Goal: Task Accomplishment & Management: Complete application form

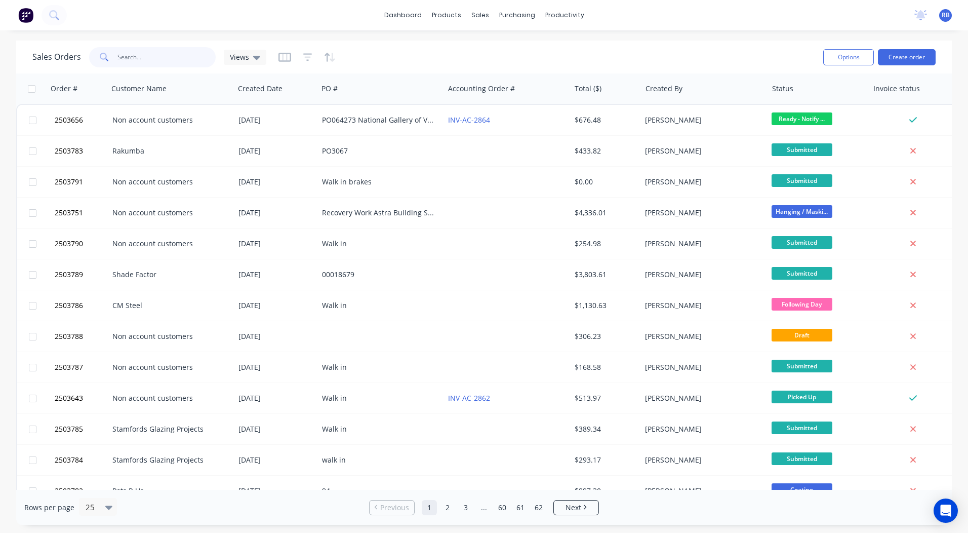
click at [135, 64] on input "text" at bounding box center [166, 57] width 99 height 20
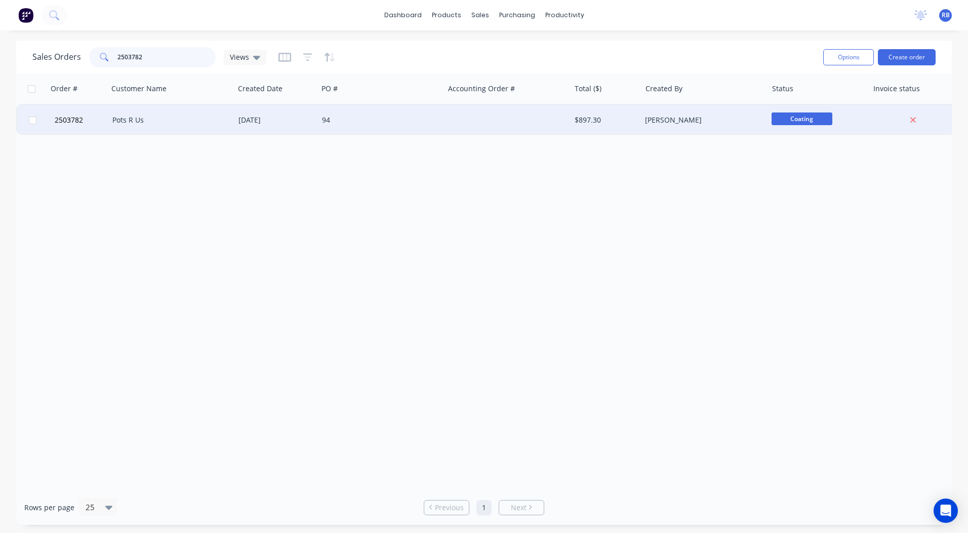
type input "2503782"
click at [186, 112] on div "Pots R Us" at bounding box center [171, 120] width 126 height 30
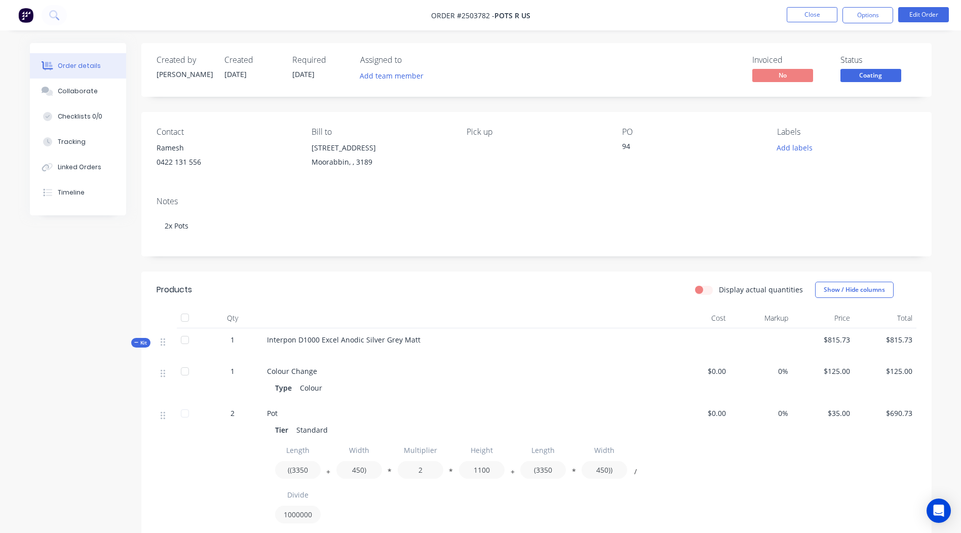
click at [863, 74] on span "Coating" at bounding box center [870, 75] width 61 height 13
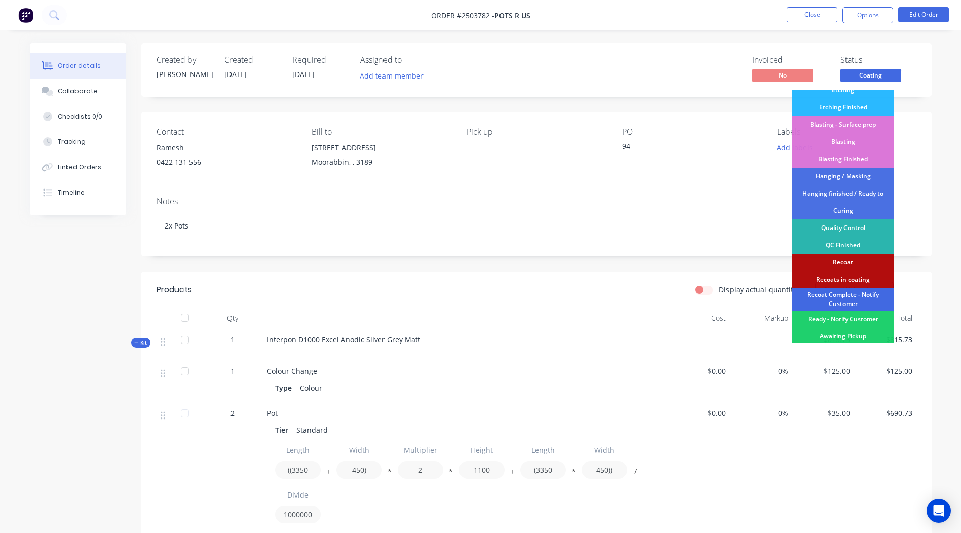
scroll to position [217, 0]
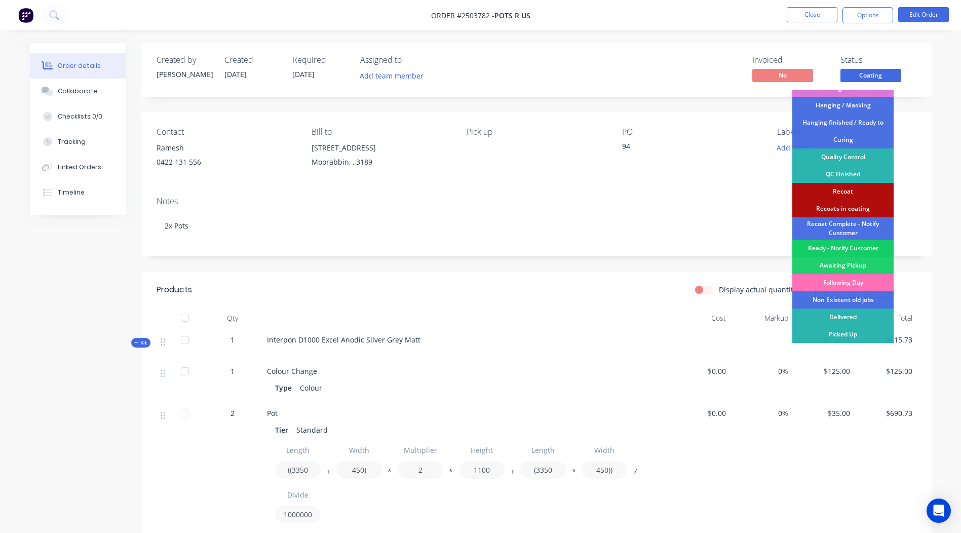
click at [835, 247] on div "Ready - Notify Customer" at bounding box center [842, 248] width 101 height 17
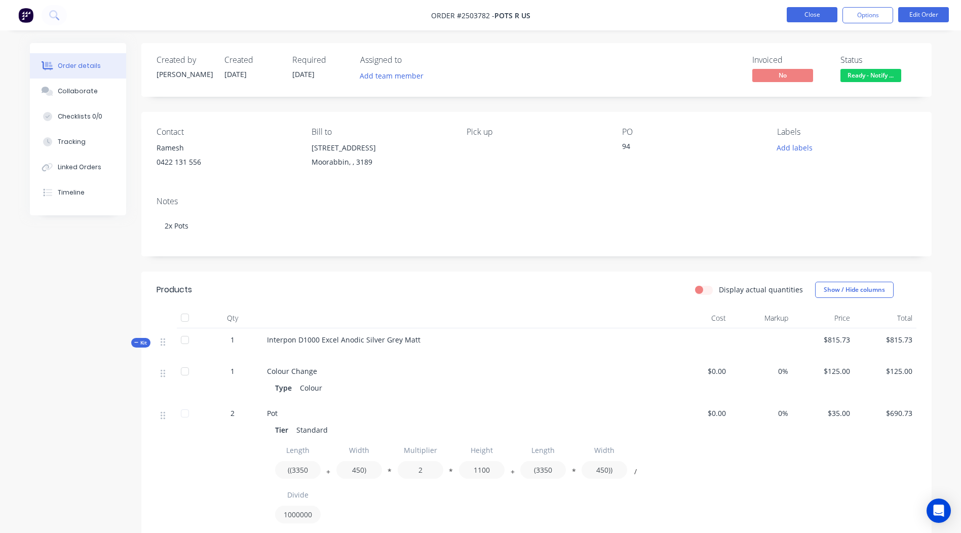
click at [819, 10] on button "Close" at bounding box center [811, 14] width 51 height 15
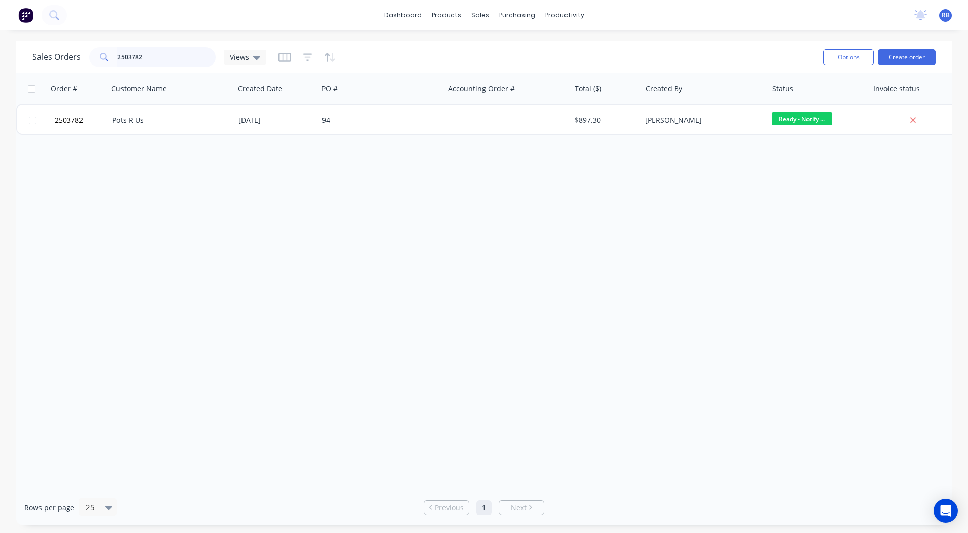
drag, startPoint x: 114, startPoint y: 66, endPoint x: 0, endPoint y: 79, distance: 114.7
click at [0, 76] on html "dashboard products sales purchasing productivity dashboard products Product Cat…" at bounding box center [484, 266] width 968 height 533
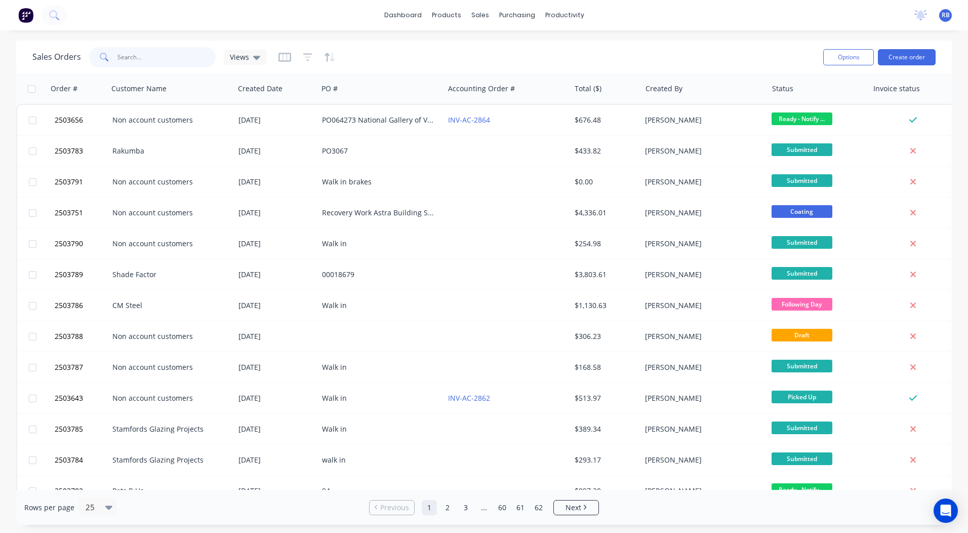
click at [142, 60] on input "text" at bounding box center [166, 57] width 99 height 20
type input "rakumb"
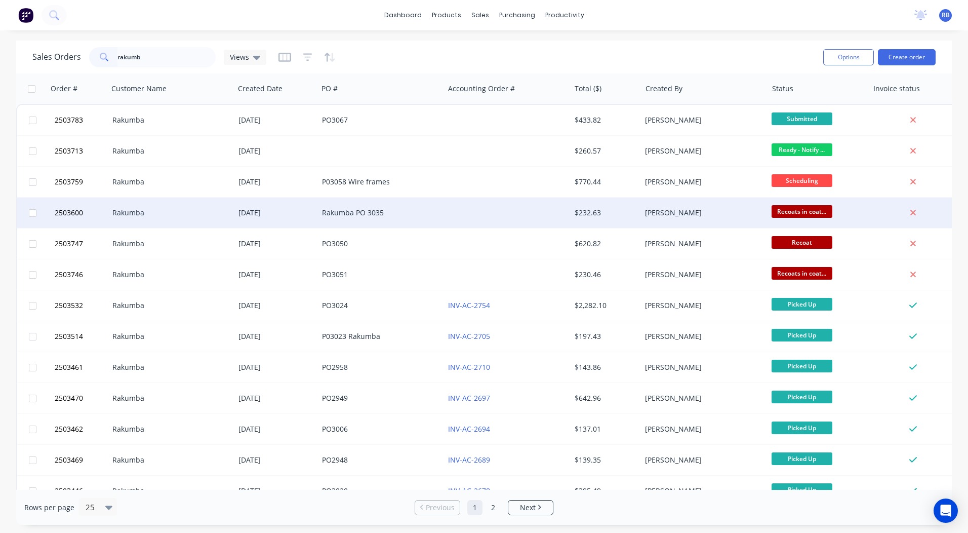
click at [556, 214] on div at bounding box center [507, 212] width 126 height 30
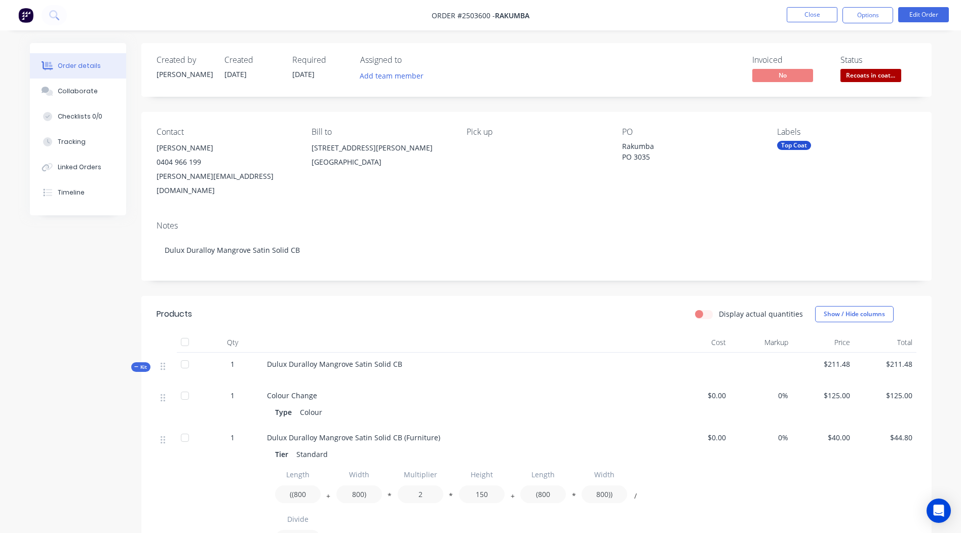
click at [850, 73] on span "Recoats in coat..." at bounding box center [870, 75] width 61 height 13
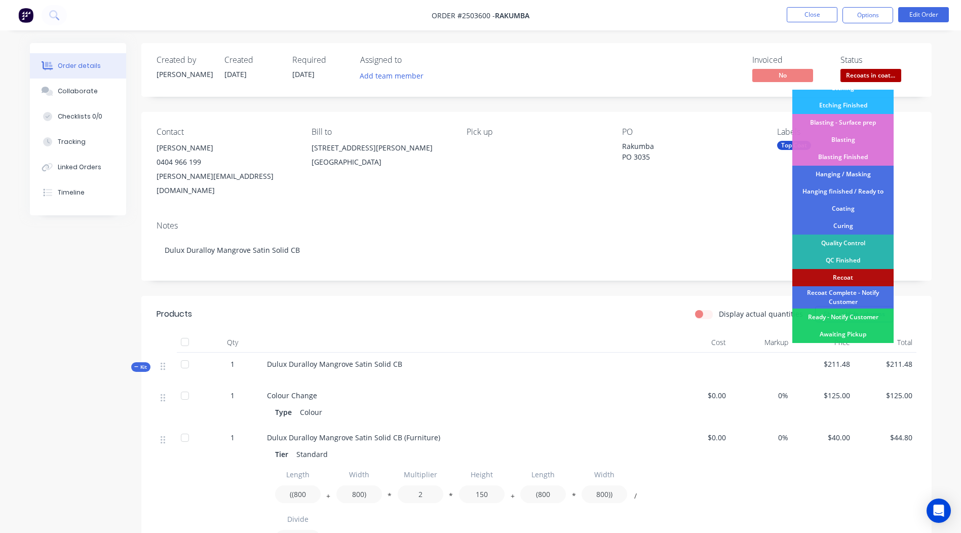
scroll to position [217, 0]
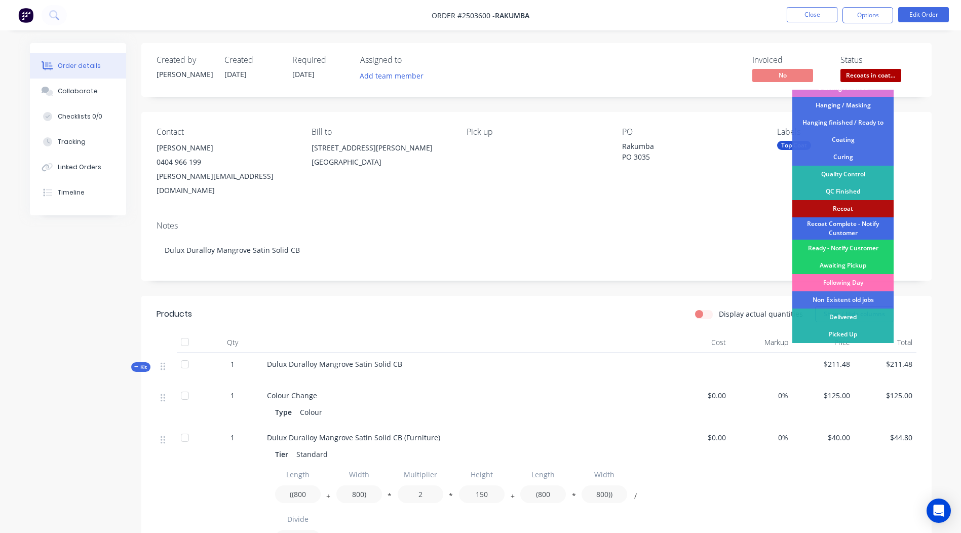
click at [844, 226] on div "Recoat Complete - Notify Customer" at bounding box center [842, 228] width 101 height 22
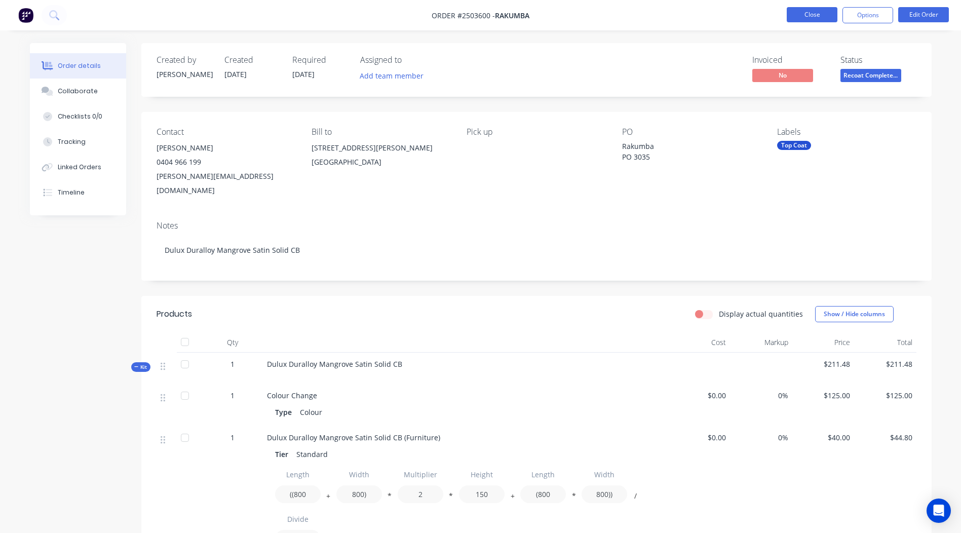
click at [820, 12] on button "Close" at bounding box center [811, 14] width 51 height 15
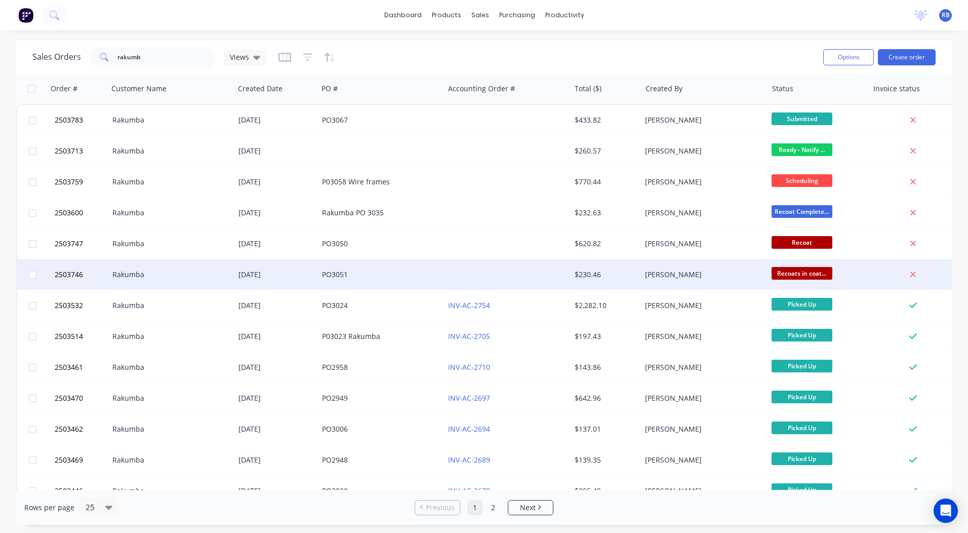
click at [636, 277] on div "$230.46" at bounding box center [606, 274] width 63 height 10
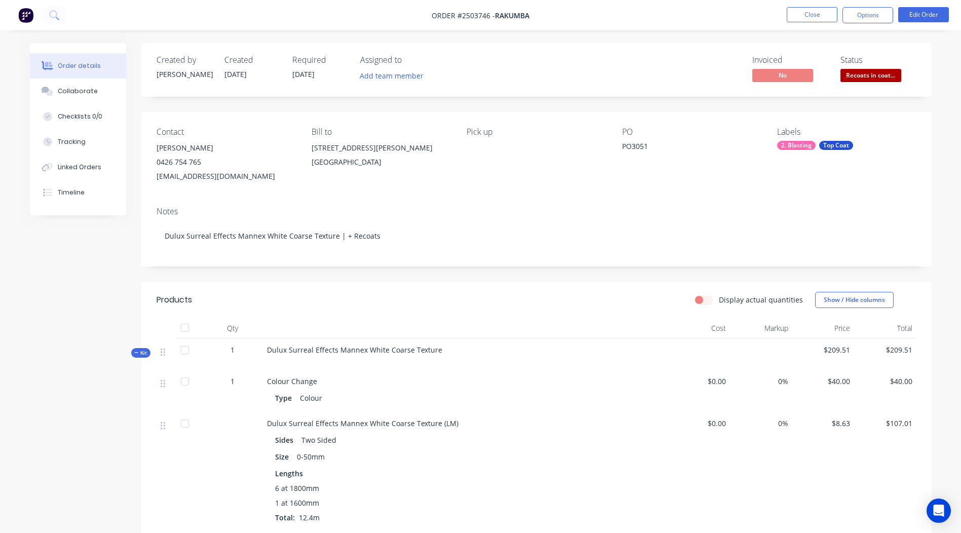
click at [864, 66] on div "Status Recoats in coat..." at bounding box center [878, 69] width 76 height 29
click at [860, 73] on span "Recoats in coat..." at bounding box center [870, 75] width 61 height 13
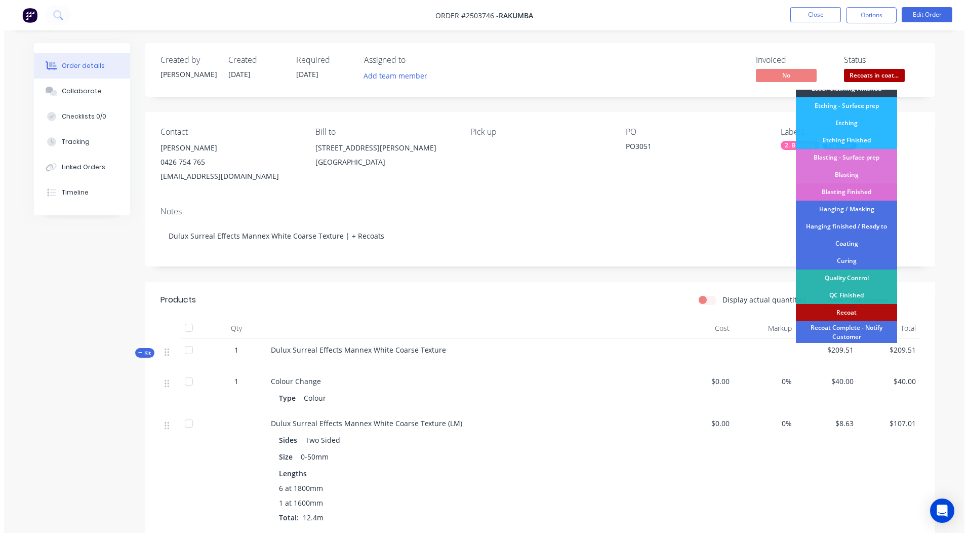
scroll to position [217, 0]
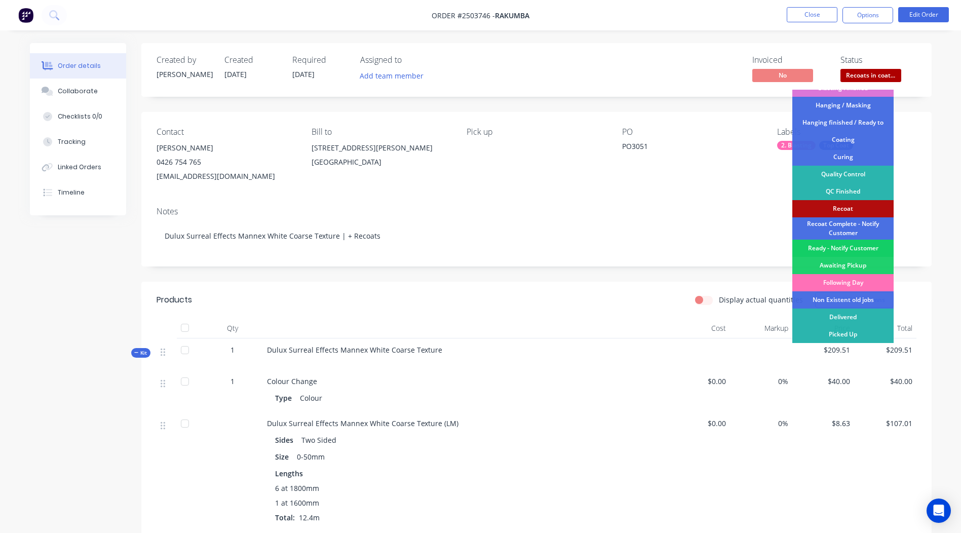
click at [842, 247] on div "Ready - Notify Customer" at bounding box center [842, 248] width 101 height 17
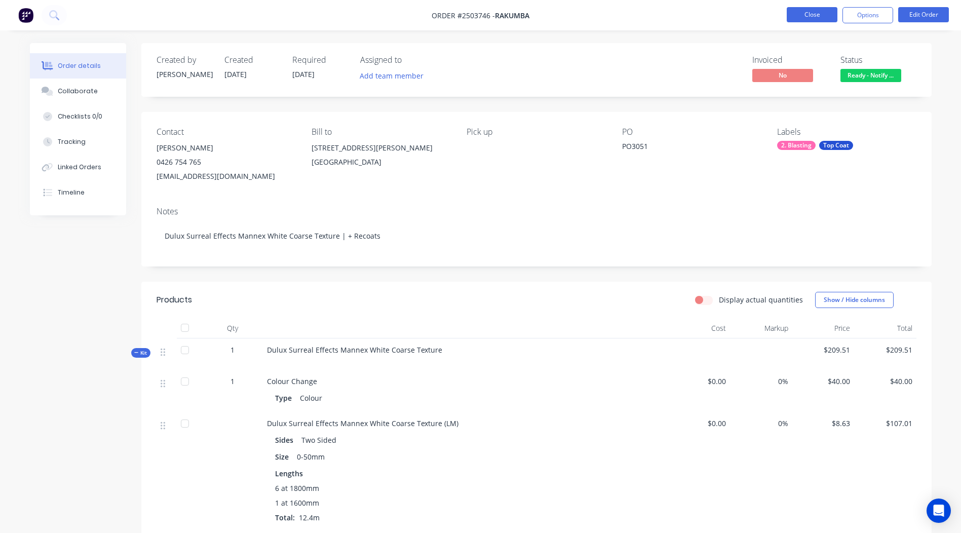
click at [811, 16] on button "Close" at bounding box center [811, 14] width 51 height 15
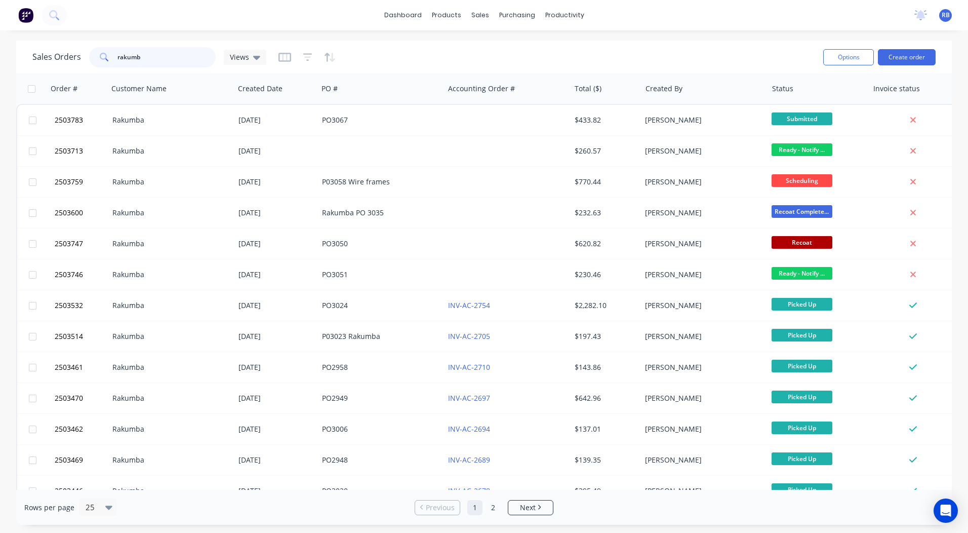
drag, startPoint x: 137, startPoint y: 56, endPoint x: 0, endPoint y: 58, distance: 137.2
click at [29, 56] on div "Sales Orders rakumb Views Options Create order" at bounding box center [484, 57] width 936 height 33
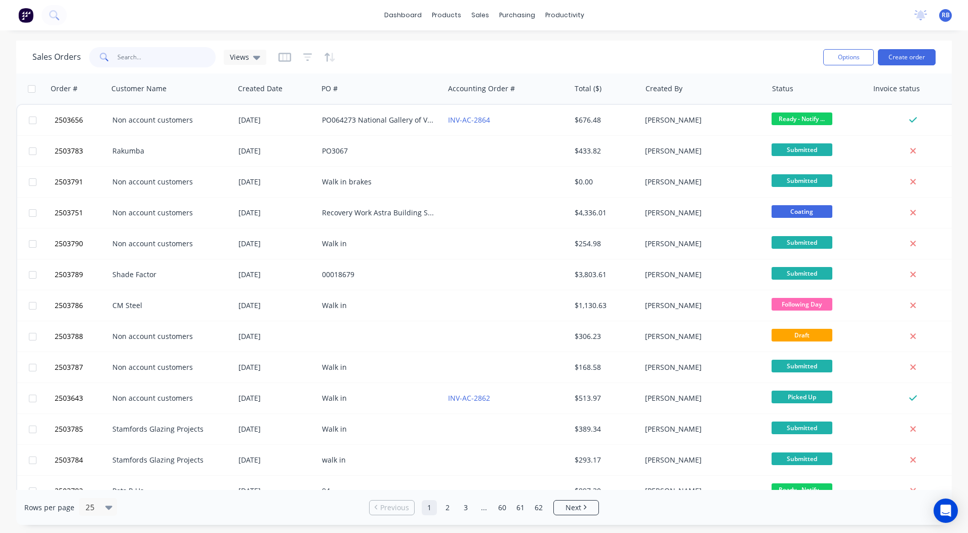
click at [166, 58] on input "text" at bounding box center [166, 57] width 99 height 20
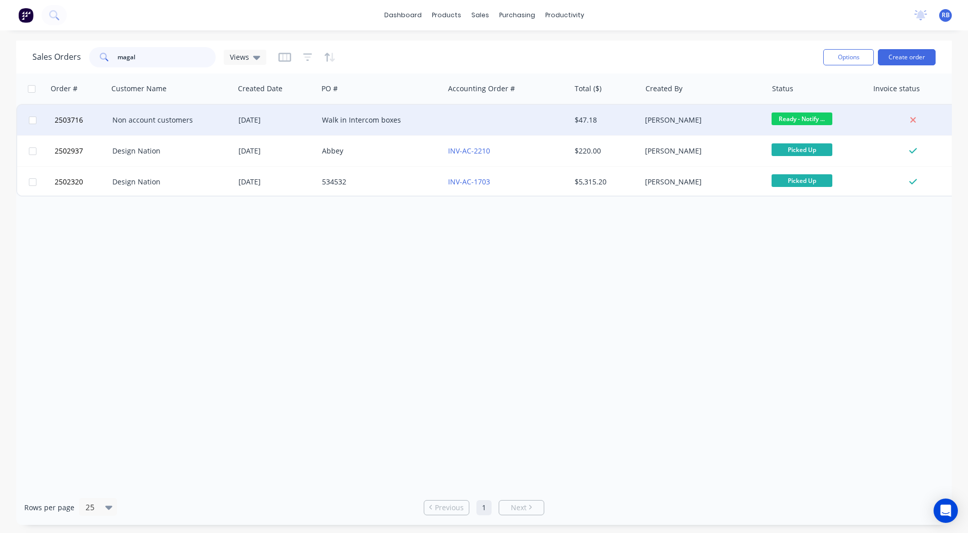
type input "magal"
click at [128, 122] on div "Non account customers" at bounding box center [168, 120] width 112 height 10
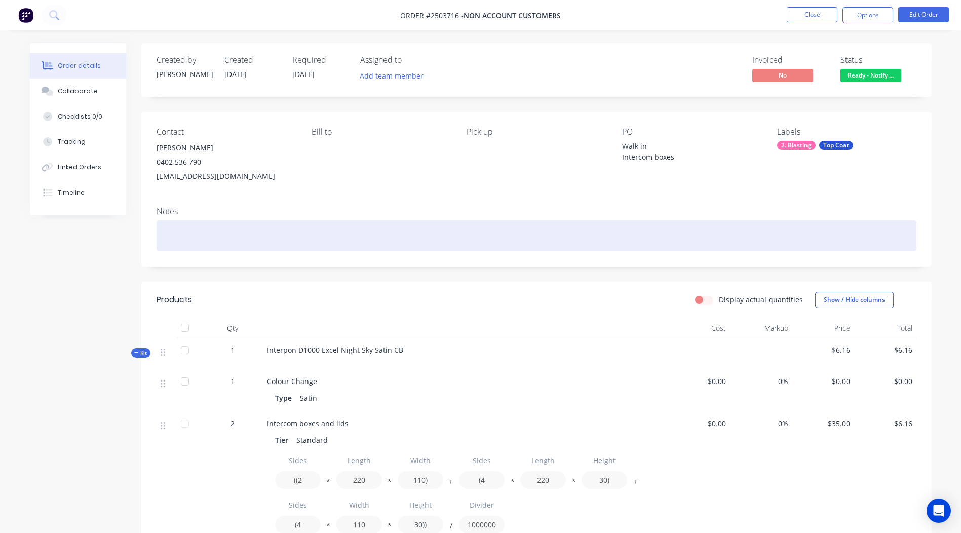
click at [257, 232] on div at bounding box center [536, 235] width 760 height 31
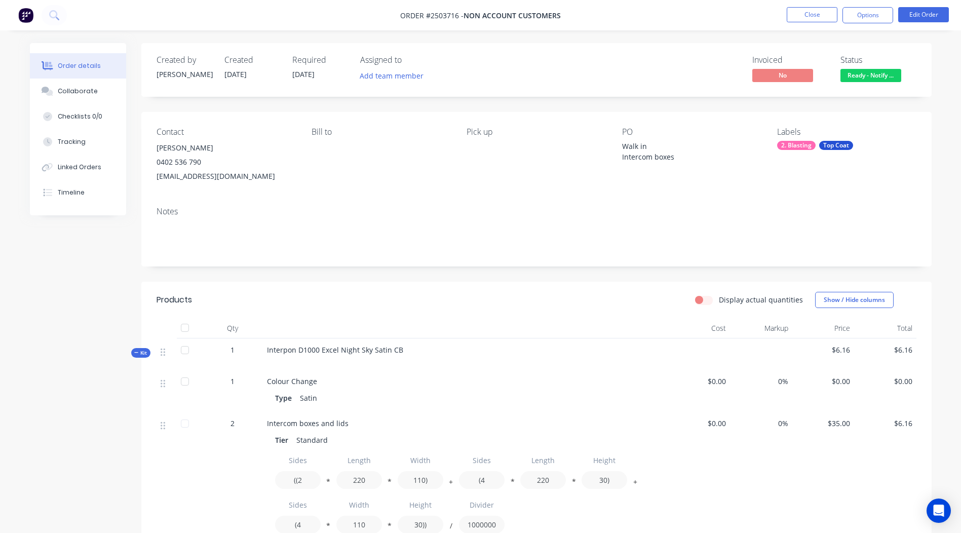
click at [656, 271] on div "Created by Michael Created 04/08/25 Required 04/08/25 Assigned to Add team memb…" at bounding box center [536, 417] width 790 height 748
click at [814, 12] on button "Close" at bounding box center [811, 14] width 51 height 15
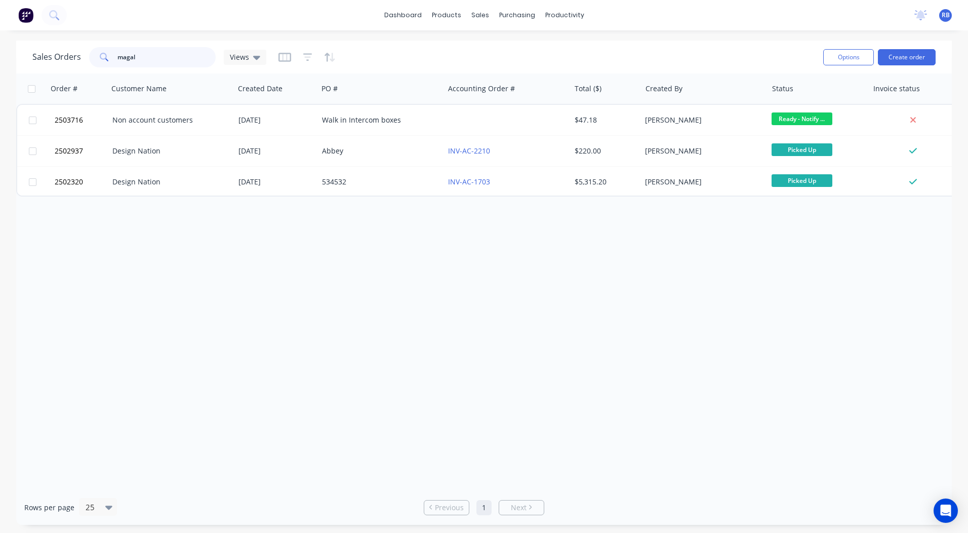
drag, startPoint x: 164, startPoint y: 53, endPoint x: 0, endPoint y: 66, distance: 164.1
click at [0, 65] on html "dashboard products sales purchasing productivity dashboard products Product Cat…" at bounding box center [484, 266] width 968 height 533
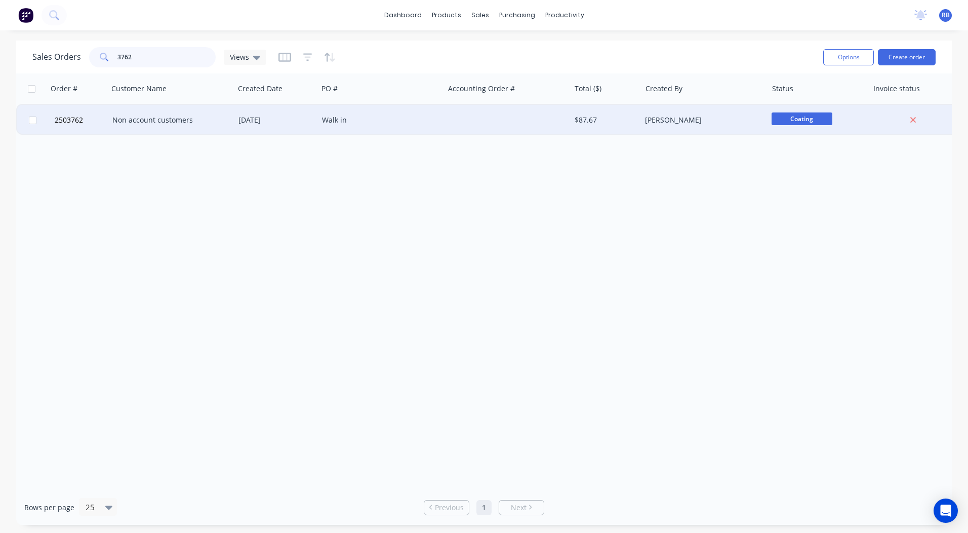
type input "3762"
click at [148, 123] on div "Non account customers" at bounding box center [168, 120] width 112 height 10
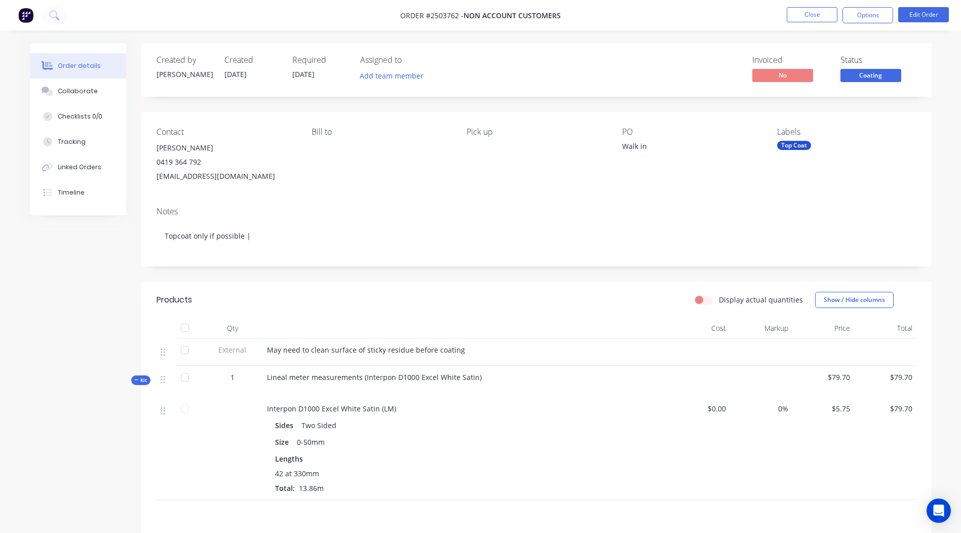
click at [877, 77] on span "Coating" at bounding box center [870, 75] width 61 height 13
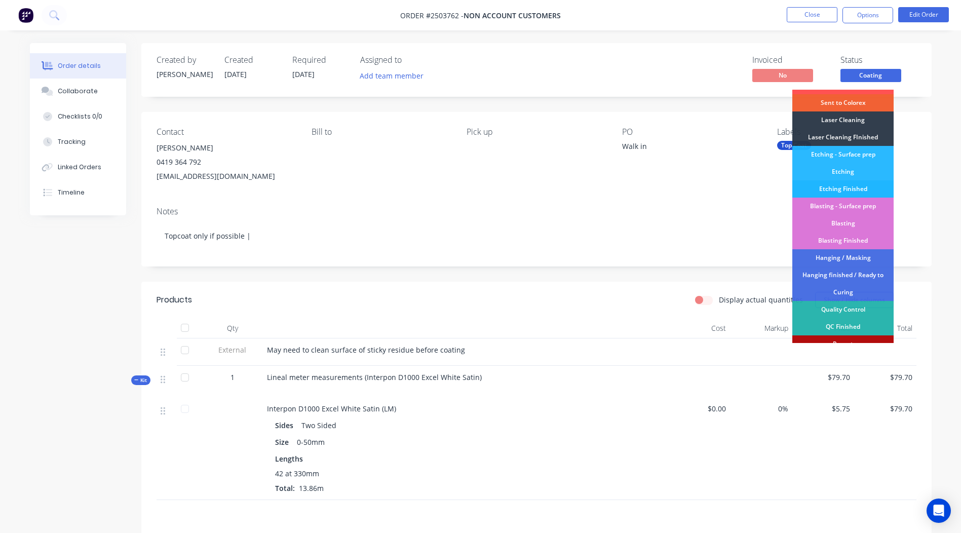
scroll to position [217, 0]
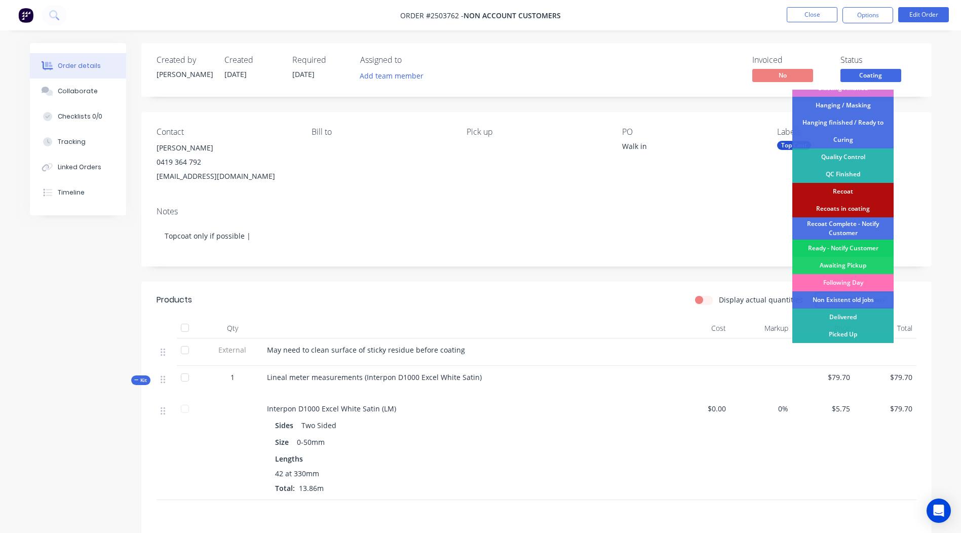
click at [839, 245] on div "Ready - Notify Customer" at bounding box center [842, 248] width 101 height 17
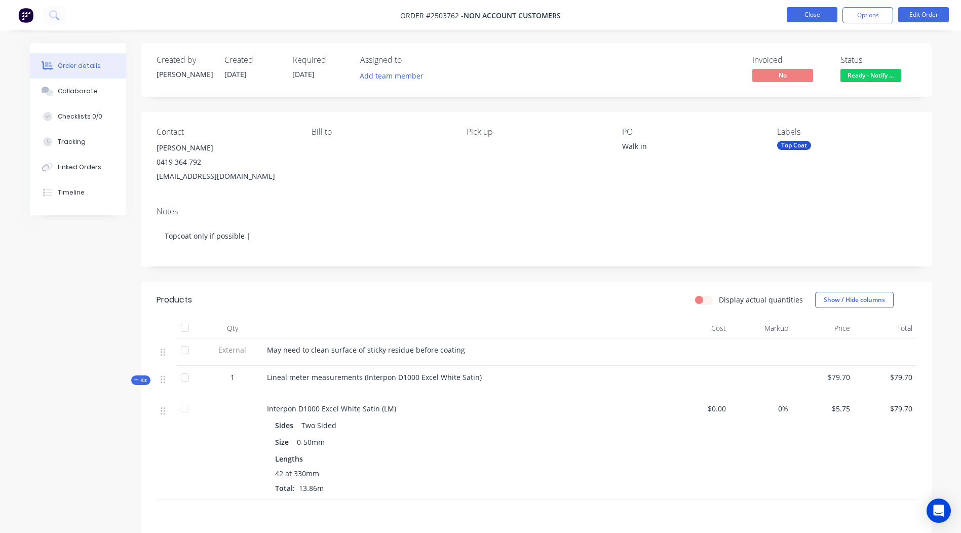
click at [822, 12] on button "Close" at bounding box center [811, 14] width 51 height 15
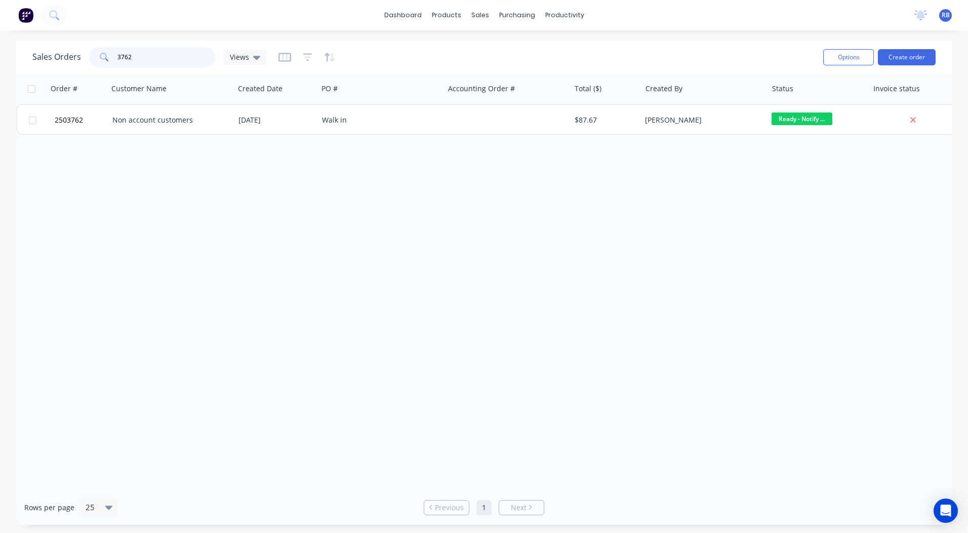
drag, startPoint x: 156, startPoint y: 51, endPoint x: 0, endPoint y: 39, distance: 156.9
click at [0, 55] on html "dashboard products sales purchasing productivity dashboard products Product Cat…" at bounding box center [484, 266] width 968 height 533
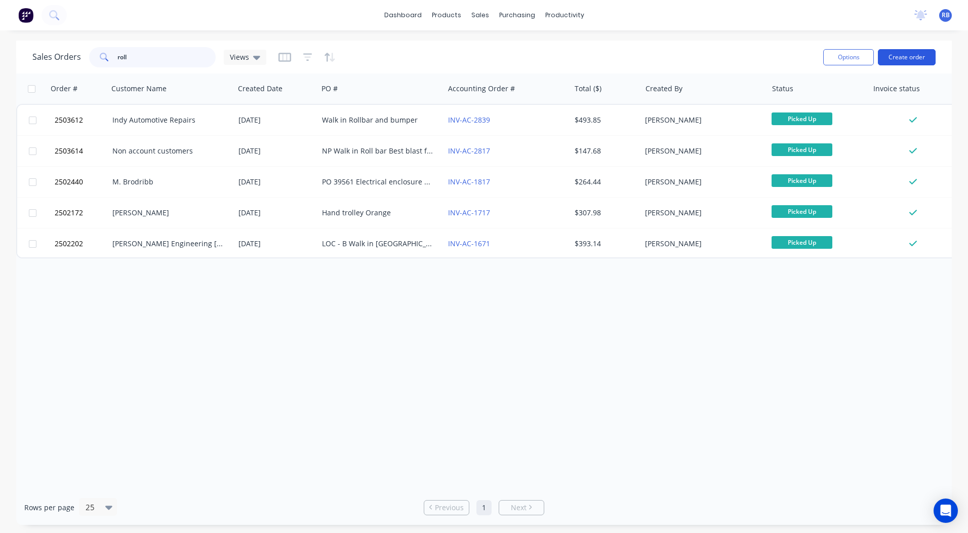
type input "roll"
click at [905, 58] on button "Create order" at bounding box center [907, 57] width 58 height 16
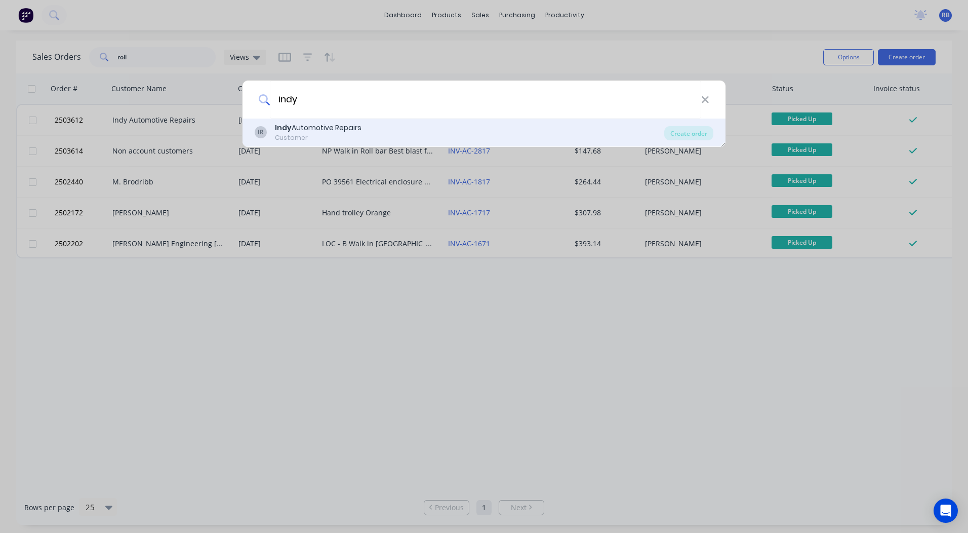
type input "indy"
click at [301, 131] on div "Indy Automotive Repairs" at bounding box center [318, 128] width 87 height 11
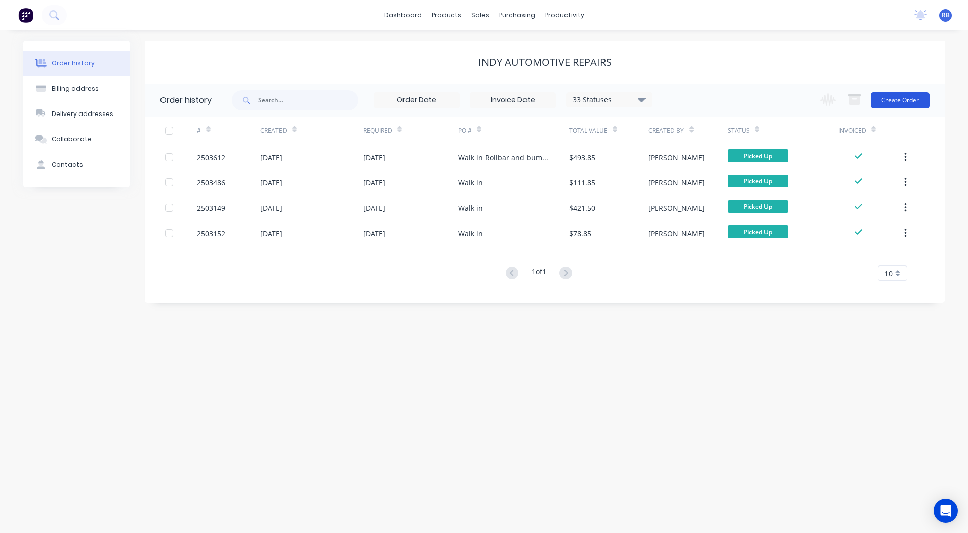
click at [918, 98] on button "Create Order" at bounding box center [900, 100] width 59 height 16
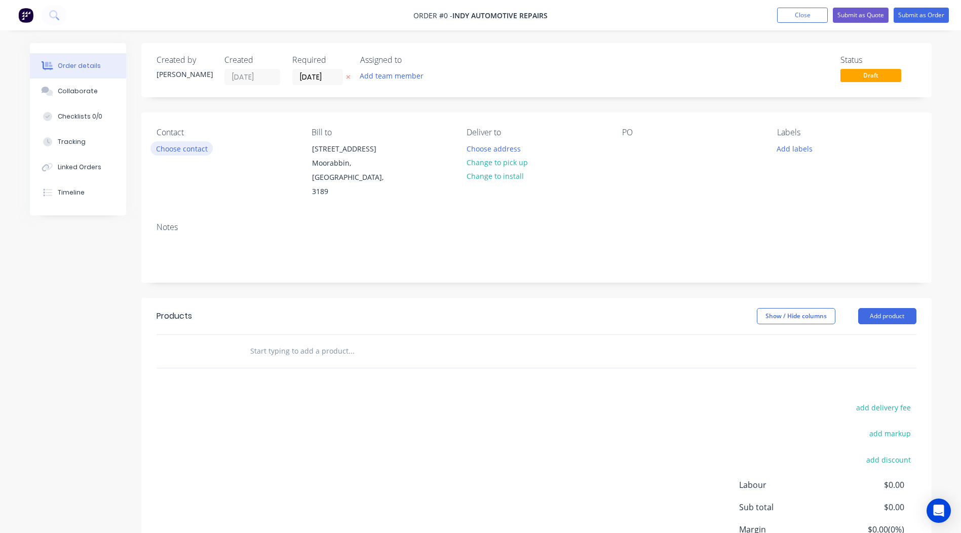
click at [188, 145] on button "Choose contact" at bounding box center [181, 148] width 62 height 14
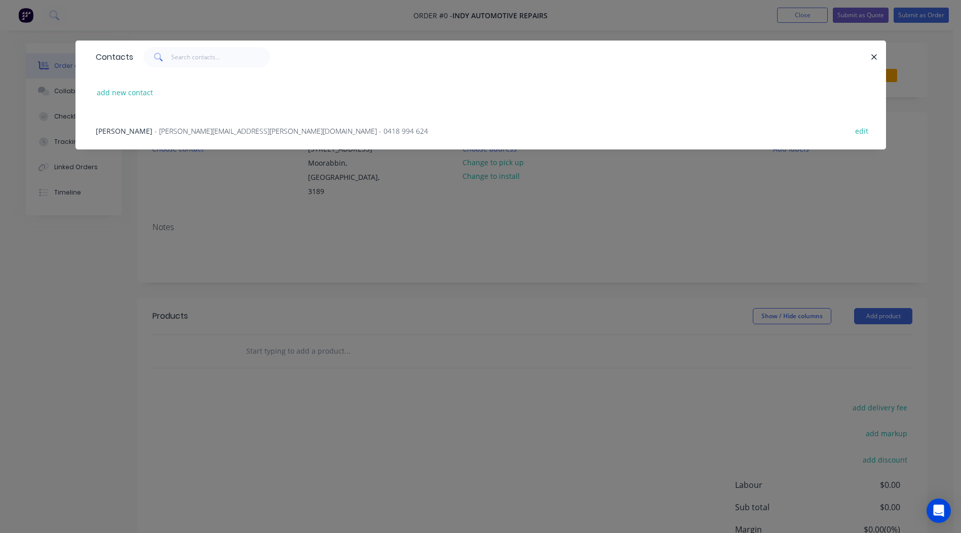
click at [154, 128] on span "- antonio.rizzo@bigpond.com - 0418 994 624" at bounding box center [290, 131] width 273 height 10
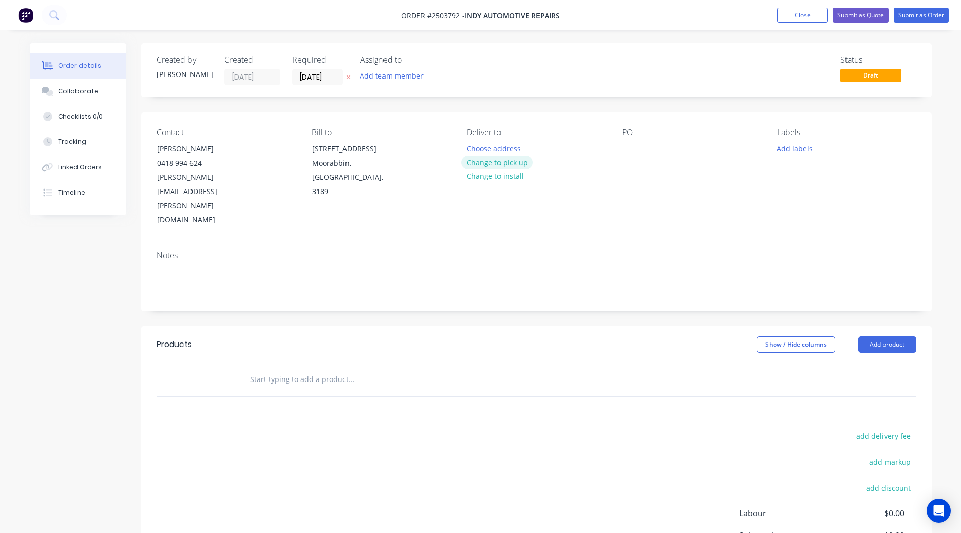
click at [481, 160] on button "Change to pick up" at bounding box center [497, 162] width 72 height 14
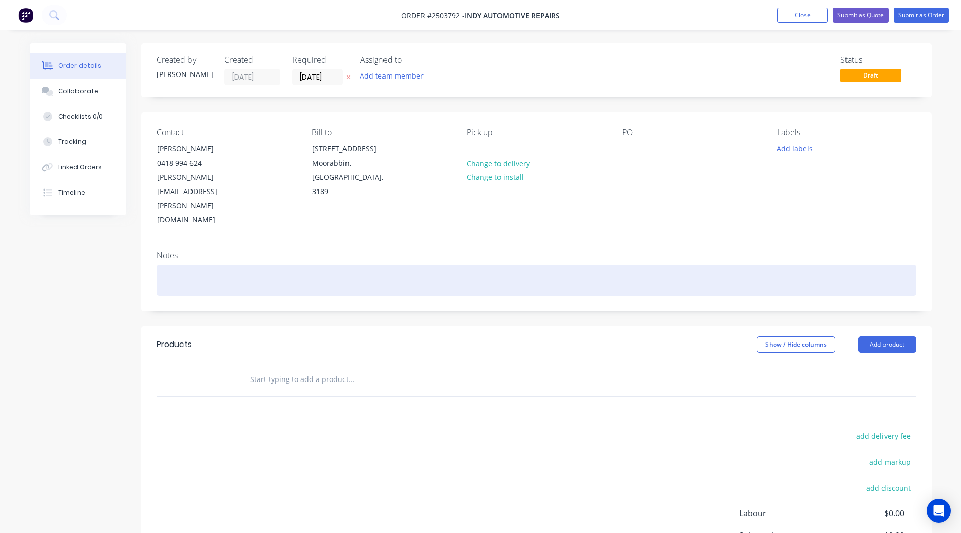
click at [222, 265] on div at bounding box center [536, 280] width 760 height 31
click at [164, 265] on div "5x wheel" at bounding box center [536, 280] width 760 height 31
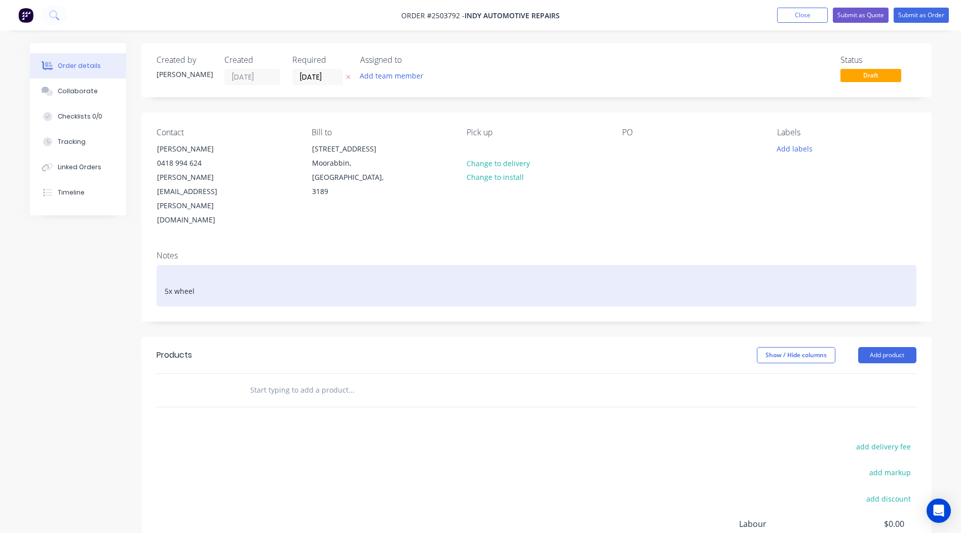
click at [168, 265] on div "5x wheel" at bounding box center [536, 286] width 760 height 42
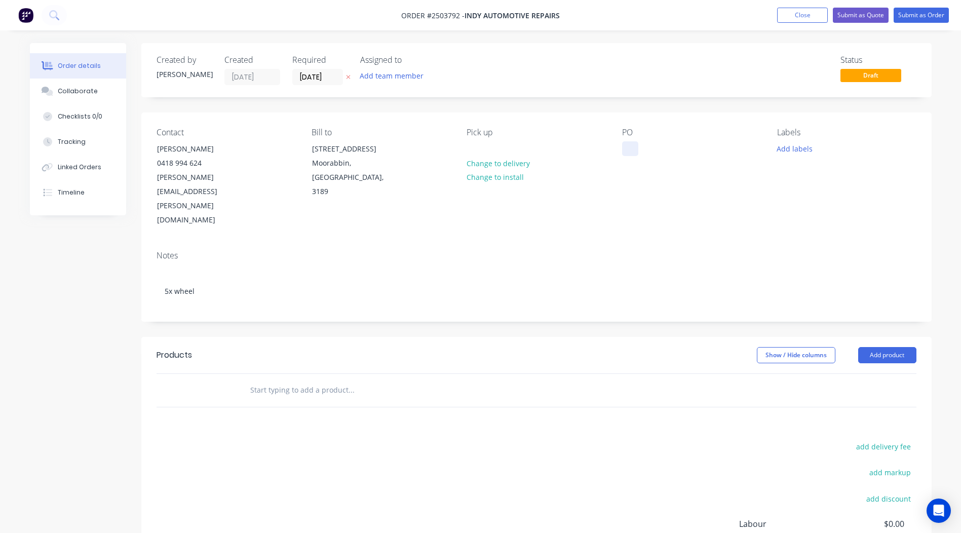
click at [628, 145] on div at bounding box center [630, 148] width 16 height 15
click at [704, 173] on div "PO Walk in" at bounding box center [691, 178] width 139 height 100
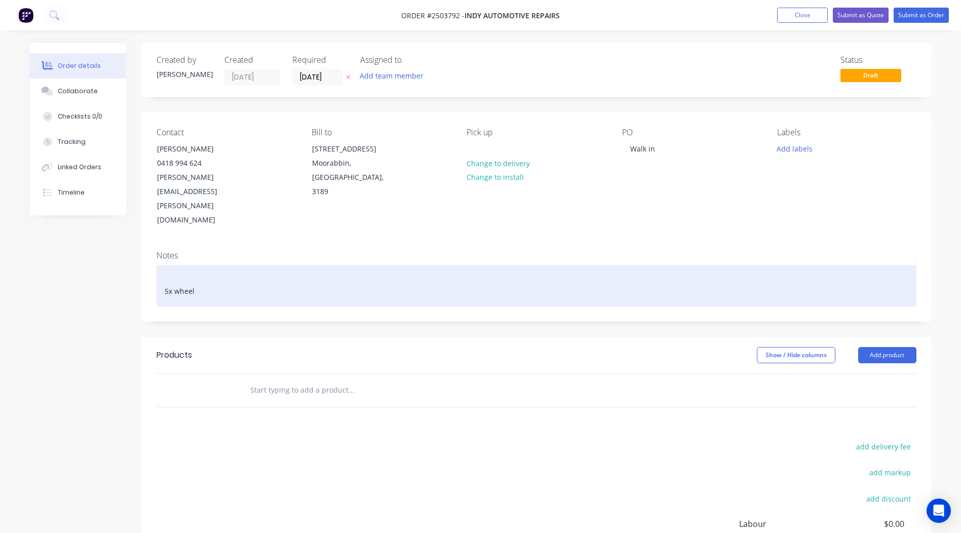
click at [204, 265] on div "5x wheel" at bounding box center [536, 286] width 760 height 42
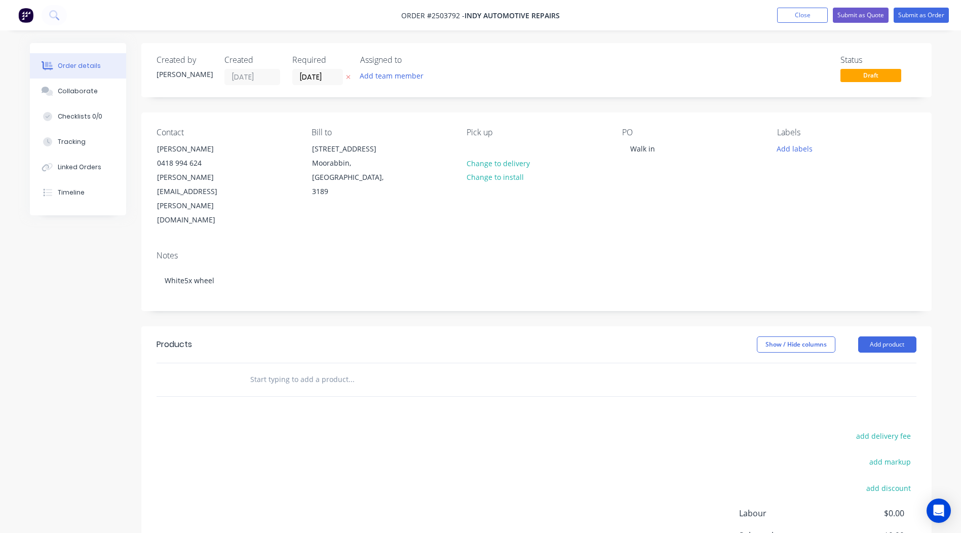
click at [258, 198] on div "Contact Tony Rizzo 0418 994 624 antonio.rizzo@bigpond.com Bill to 124 Keys Road…" at bounding box center [536, 177] width 790 height 130
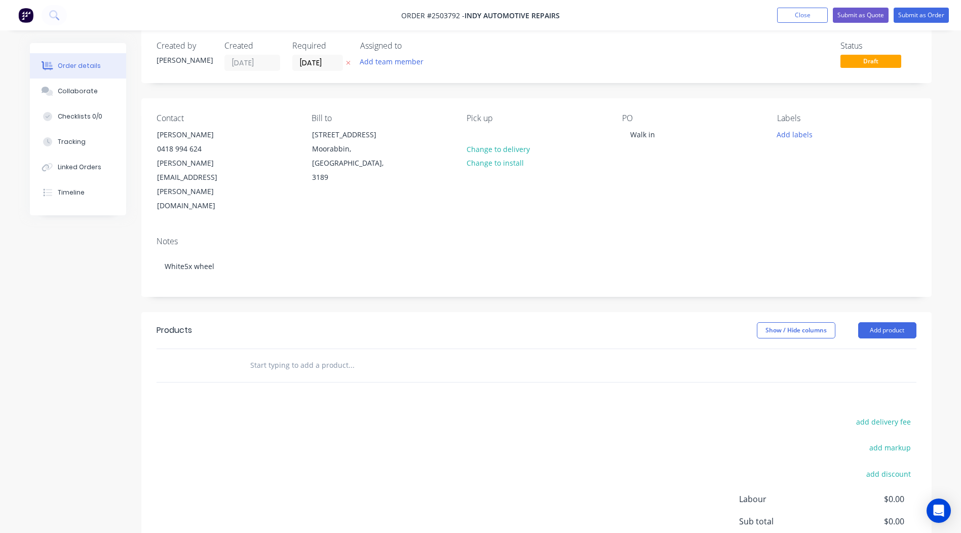
scroll to position [1, 0]
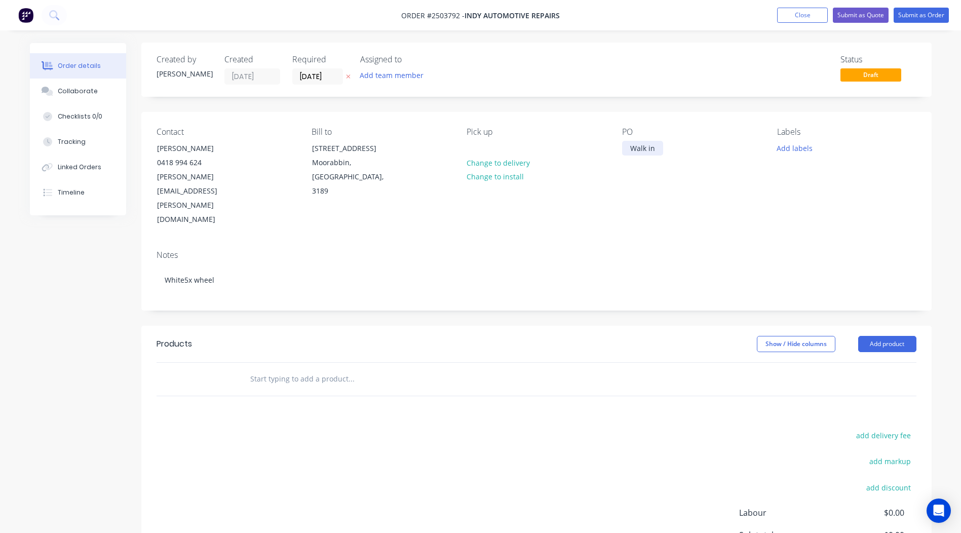
click at [660, 149] on div "Walk in" at bounding box center [642, 148] width 41 height 15
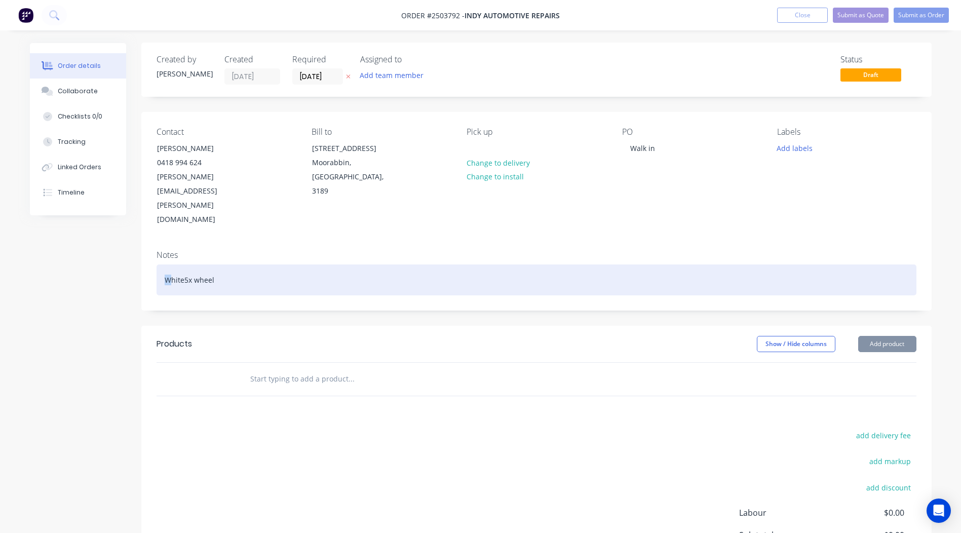
drag, startPoint x: 168, startPoint y: 233, endPoint x: 93, endPoint y: 239, distance: 75.1
click at [93, 240] on div "Created by Rory Created 12/08/25 Required 12/08/25 Assigned to Add team member …" at bounding box center [480, 349] width 901 height 612
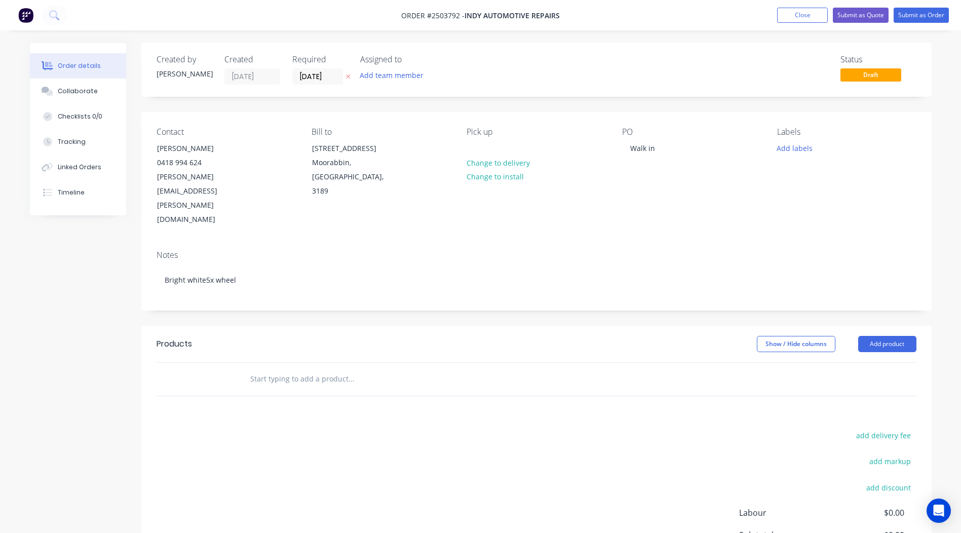
click at [243, 198] on div "Contact Tony Rizzo 0418 994 624 antonio.rizzo@bigpond.com Bill to 124 Keys Road…" at bounding box center [536, 177] width 790 height 130
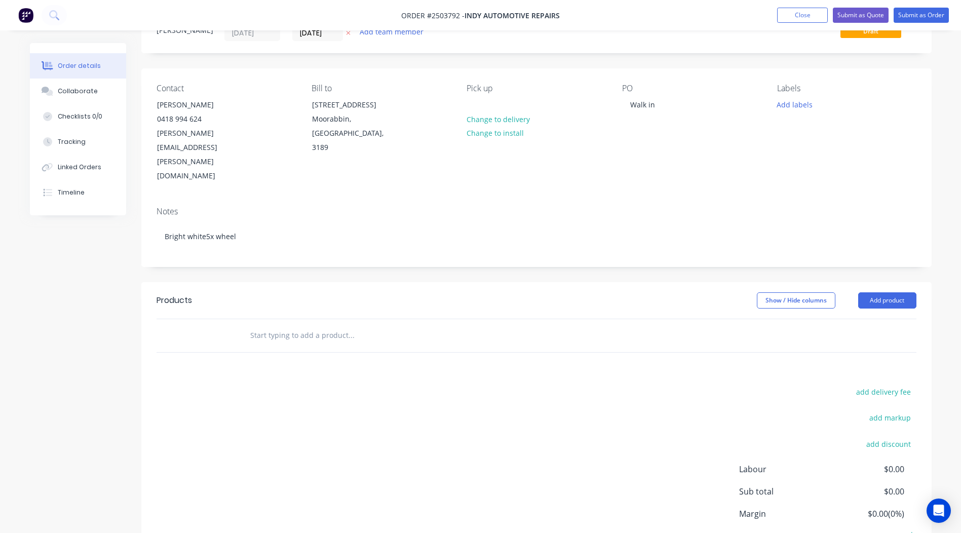
scroll to position [0, 0]
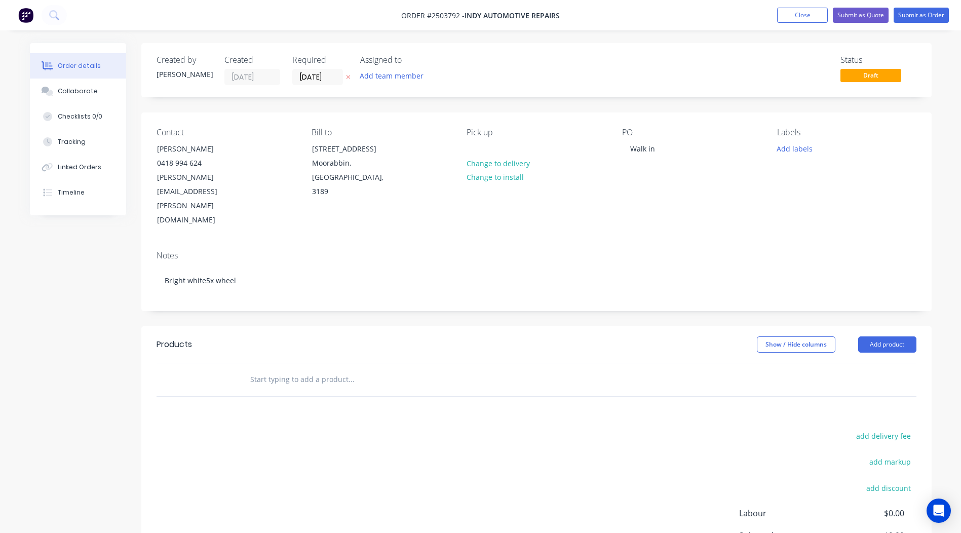
click at [857, 336] on div "Show / Hide columns" at bounding box center [806, 344] width 101 height 16
click at [886, 376] on div "Products Show / Hide columns Add product add delivery fee add markup add discou…" at bounding box center [536, 482] width 790 height 313
click at [897, 336] on button "Add product" at bounding box center [887, 344] width 58 height 16
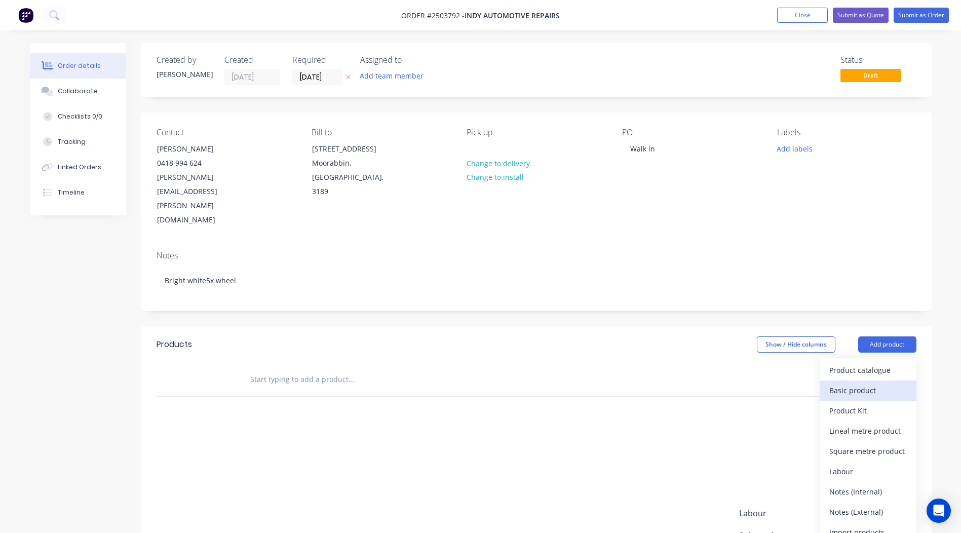
click at [882, 380] on button "Basic product" at bounding box center [868, 390] width 96 height 20
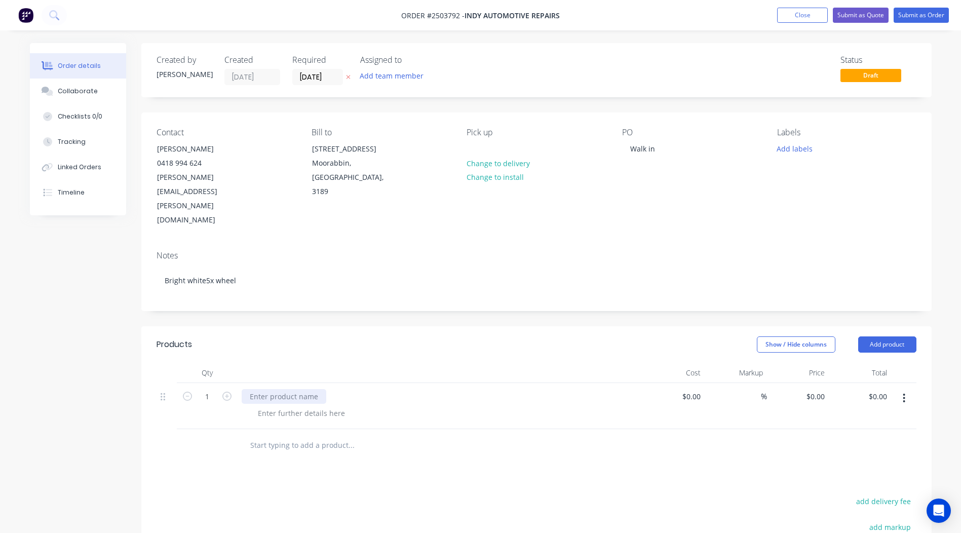
click at [285, 389] on div at bounding box center [284, 396] width 85 height 15
click at [229, 391] on icon "button" at bounding box center [226, 395] width 9 height 9
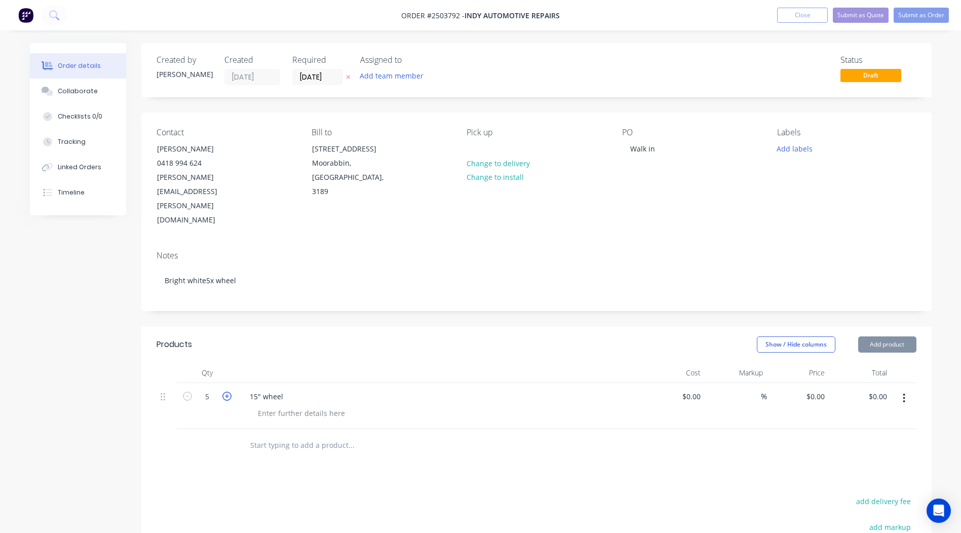
click at [229, 391] on icon "button" at bounding box center [226, 395] width 9 height 9
click at [189, 391] on icon "button" at bounding box center [187, 395] width 9 height 9
type input "5"
click at [827, 389] on input "0" at bounding box center [816, 396] width 23 height 15
type input "$100.00"
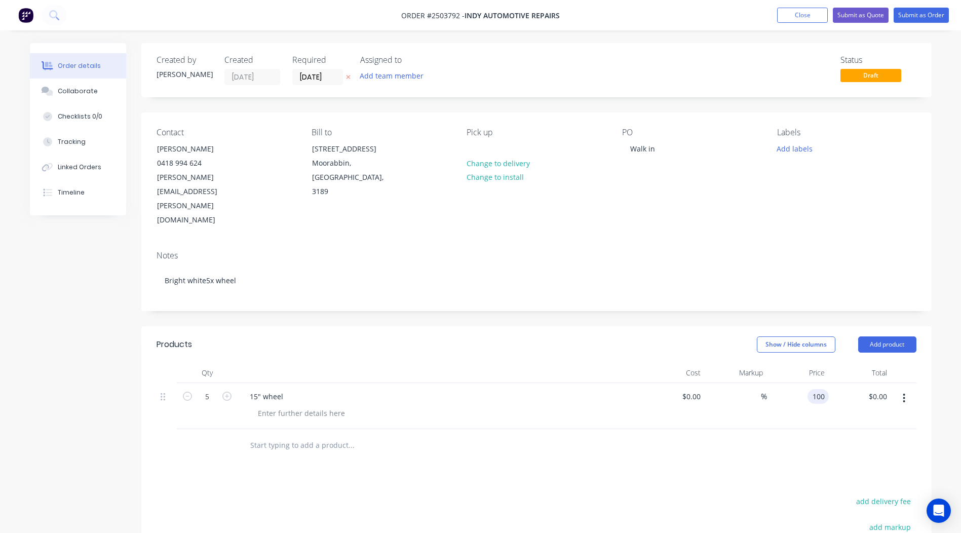
type input "$500.00"
click at [765, 429] on div at bounding box center [536, 445] width 760 height 33
click at [911, 19] on button "Submit as Order" at bounding box center [920, 15] width 55 height 15
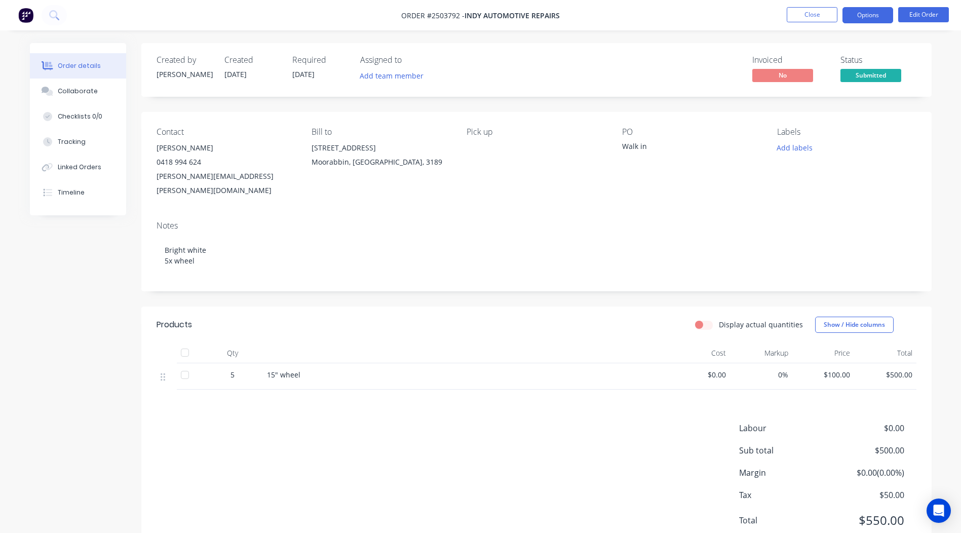
click at [866, 22] on button "Options" at bounding box center [867, 15] width 51 height 16
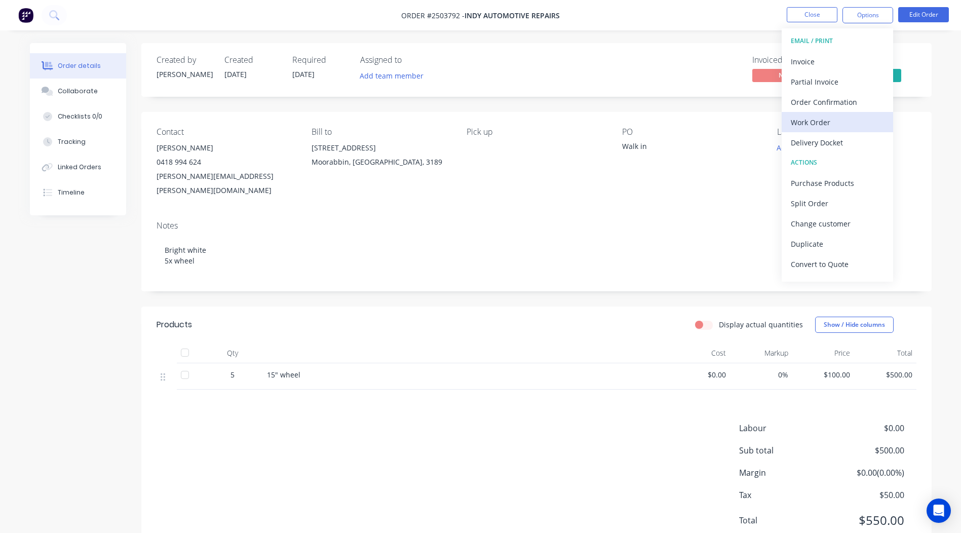
click at [826, 128] on div "Work Order" at bounding box center [836, 122] width 93 height 15
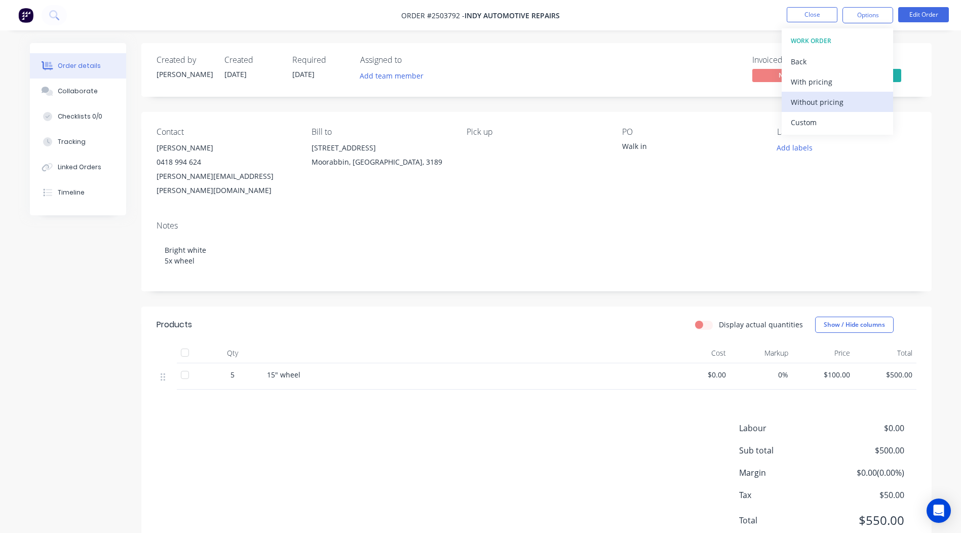
click at [823, 105] on div "Without pricing" at bounding box center [836, 102] width 93 height 15
click at [573, 275] on div "Notes Bright white 5x wheel" at bounding box center [536, 252] width 790 height 78
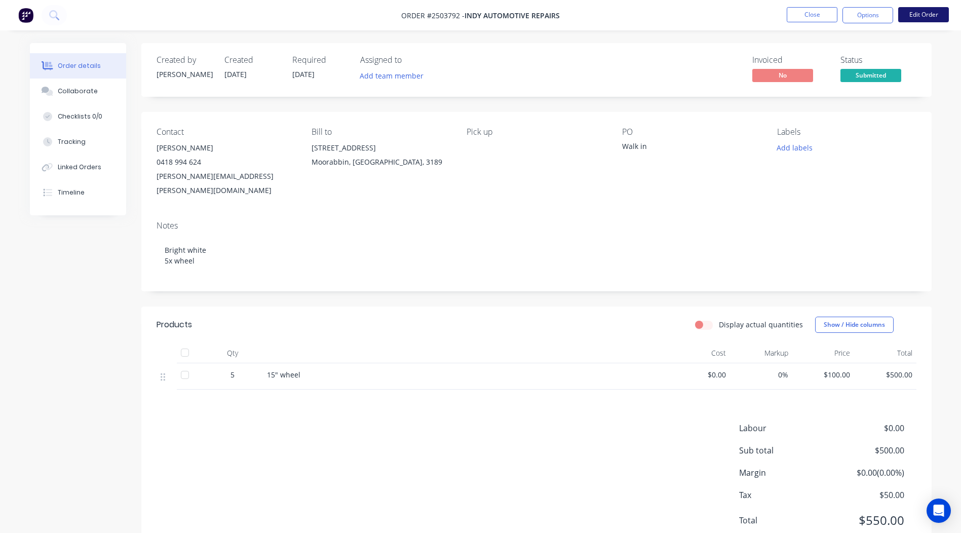
click at [911, 9] on button "Edit Order" at bounding box center [923, 14] width 51 height 15
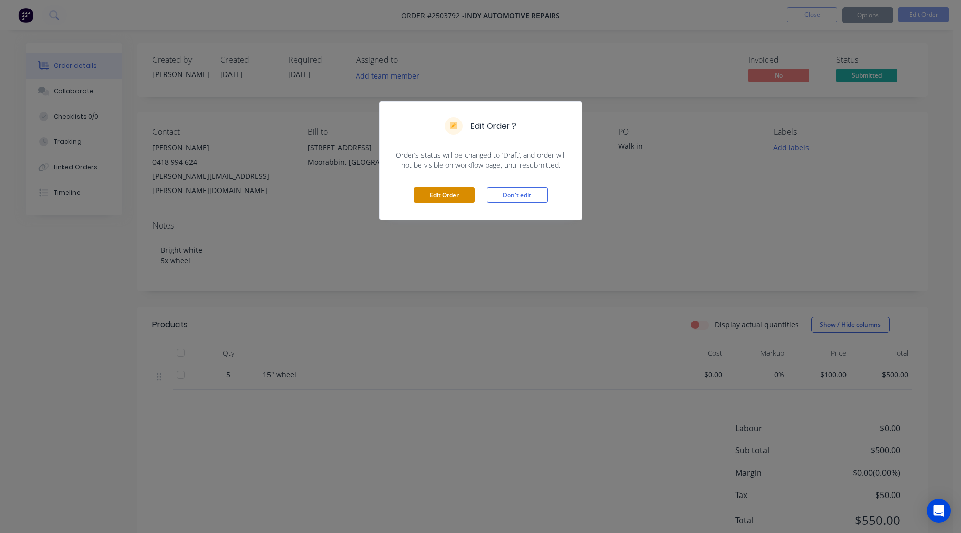
click at [446, 195] on button "Edit Order" at bounding box center [444, 194] width 61 height 15
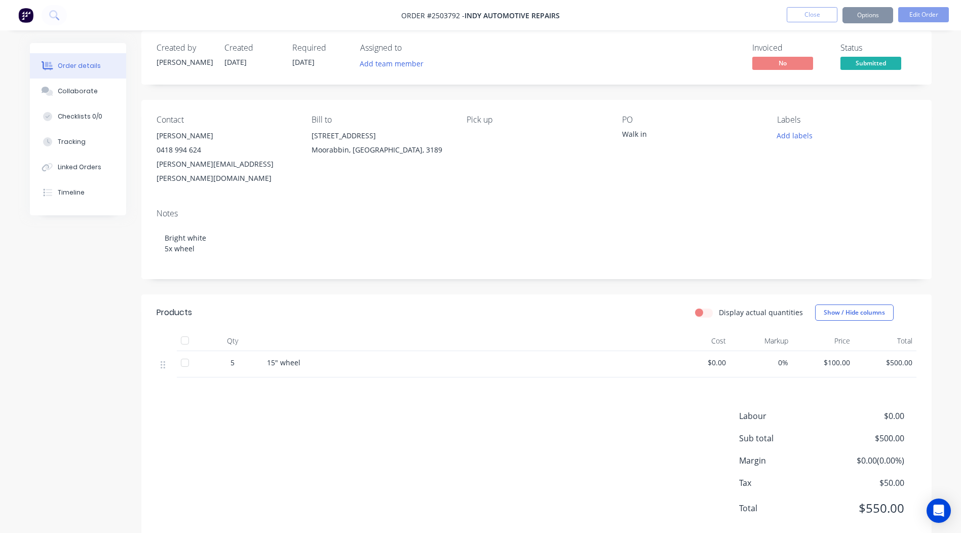
scroll to position [23, 0]
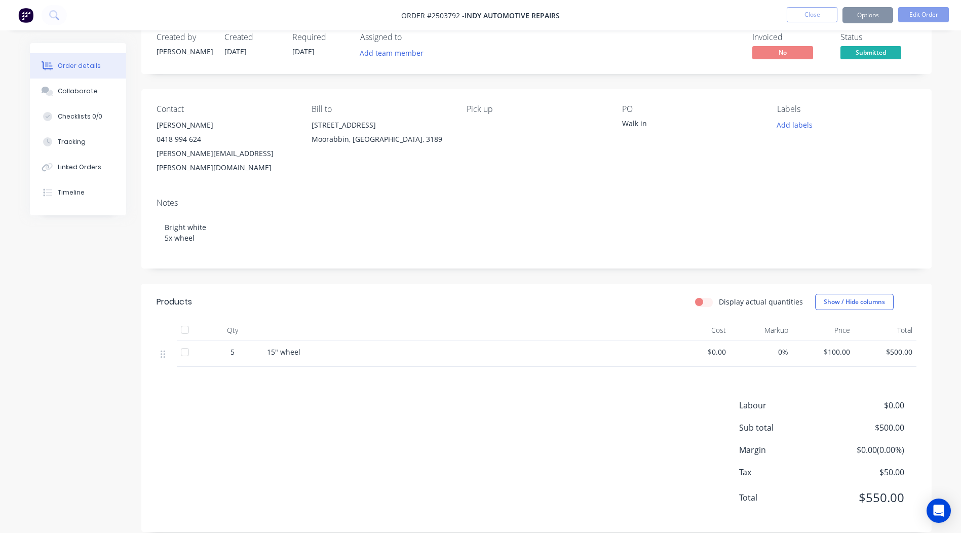
click at [891, 133] on div "Labels Add labels" at bounding box center [846, 139] width 139 height 70
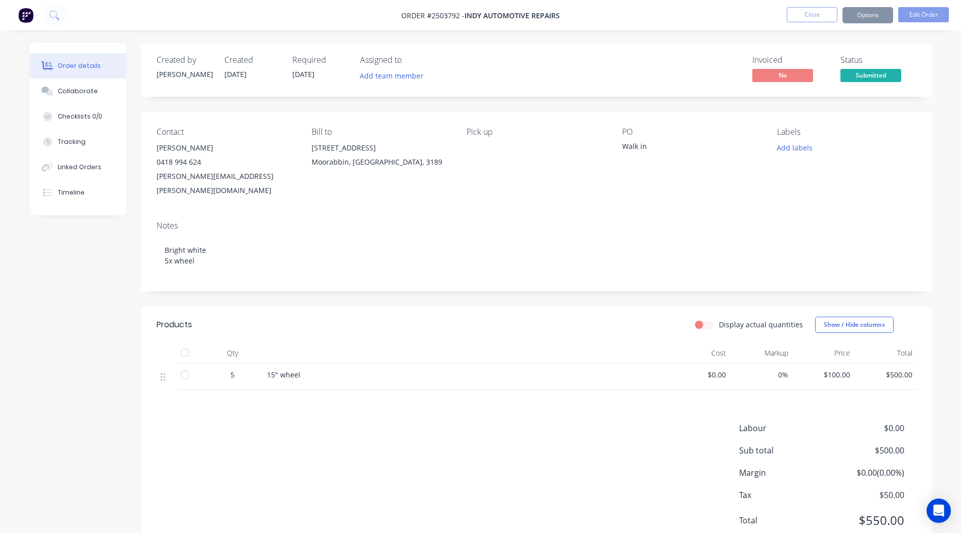
click at [288, 370] on span "15" wheel" at bounding box center [283, 375] width 33 height 10
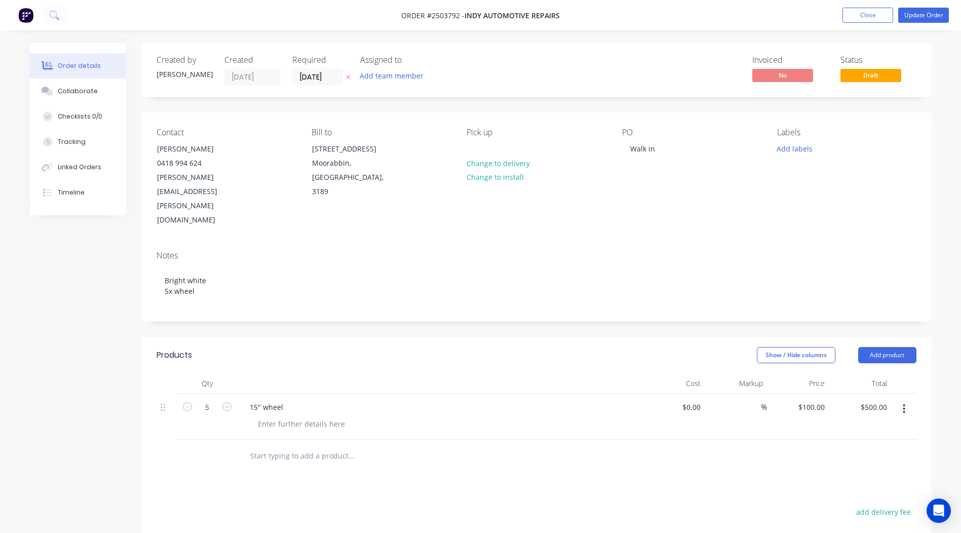
click at [813, 13] on nav "Order #2503792 - Indy Automotive Repairs Add product Close Update Order" at bounding box center [480, 15] width 961 height 30
click at [286, 416] on div at bounding box center [301, 423] width 103 height 15
click at [364, 337] on header "Products Show / Hide columns Add product" at bounding box center [536, 355] width 790 height 36
click at [327, 78] on input "12/08/25" at bounding box center [318, 76] width 50 height 15
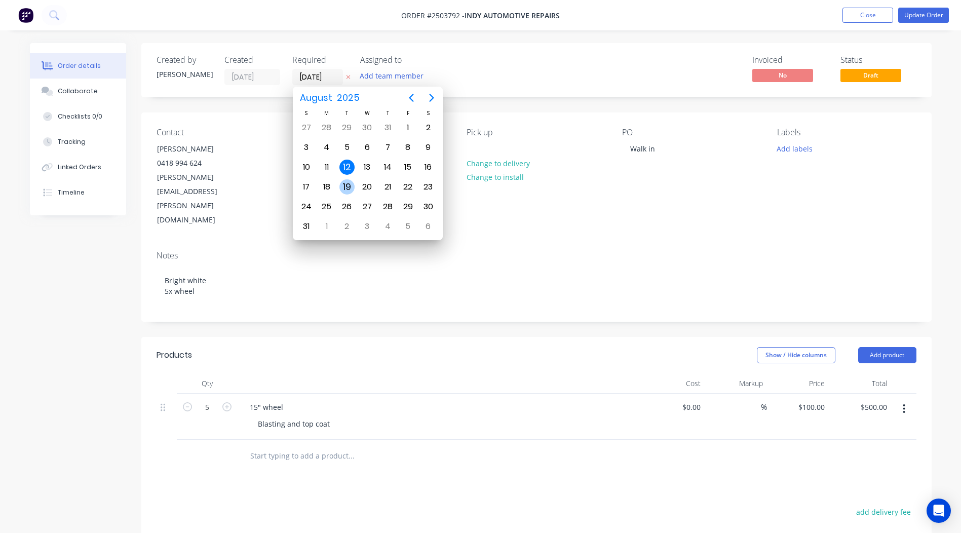
click at [344, 184] on div "19" at bounding box center [346, 186] width 15 height 15
type input "19/08/25"
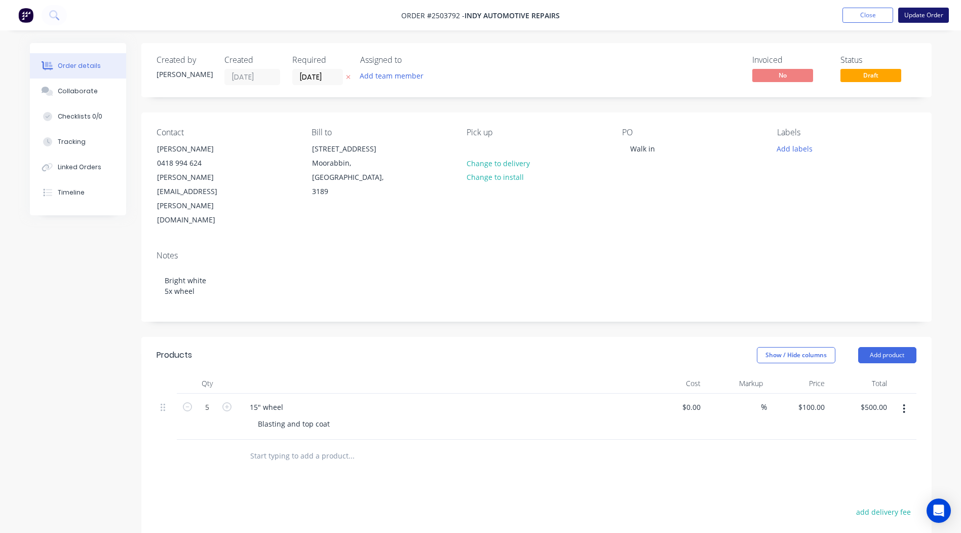
click at [927, 16] on button "Update Order" at bounding box center [923, 15] width 51 height 15
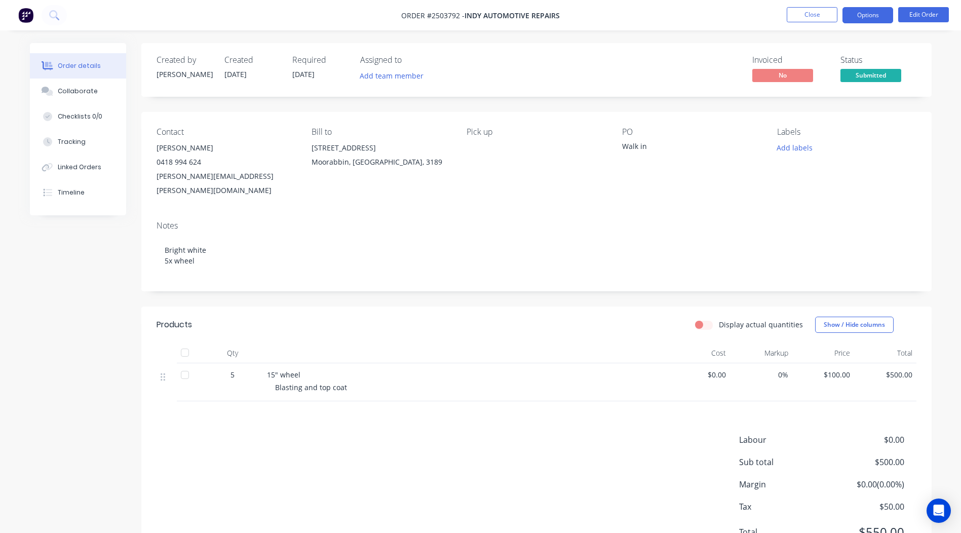
click at [855, 18] on button "Options" at bounding box center [867, 15] width 51 height 16
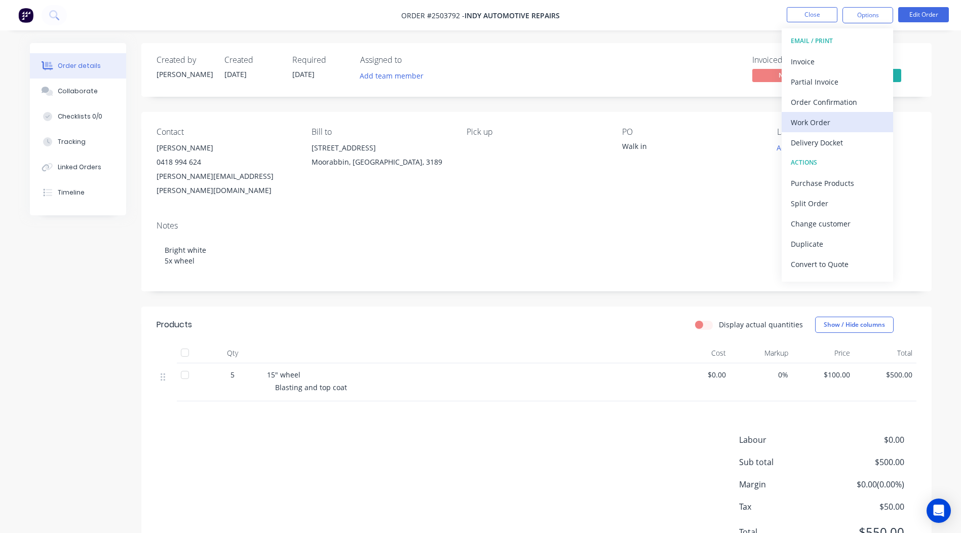
click at [814, 126] on div "Work Order" at bounding box center [836, 122] width 93 height 15
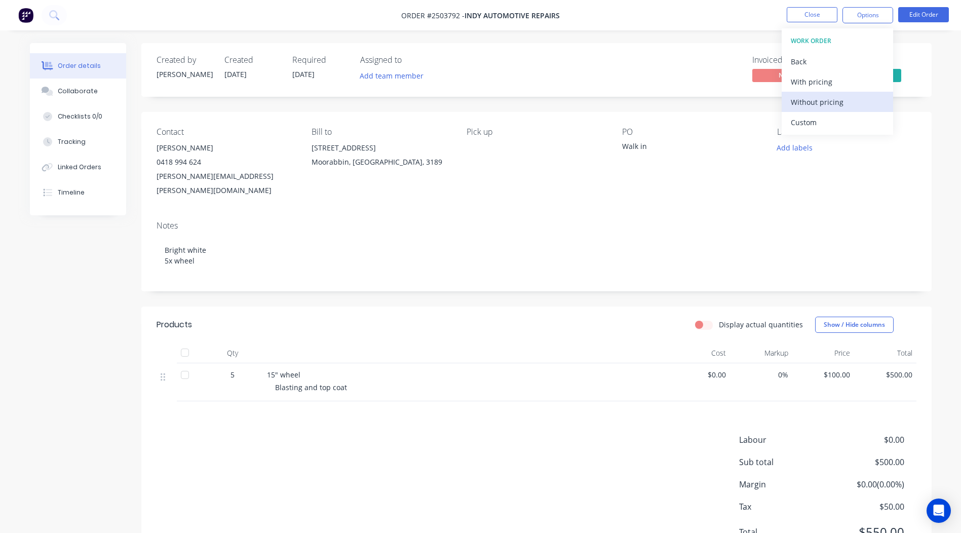
click at [820, 104] on div "Without pricing" at bounding box center [836, 102] width 93 height 15
click at [422, 317] on div "Display actual quantities Show / Hide columns" at bounding box center [616, 324] width 598 height 16
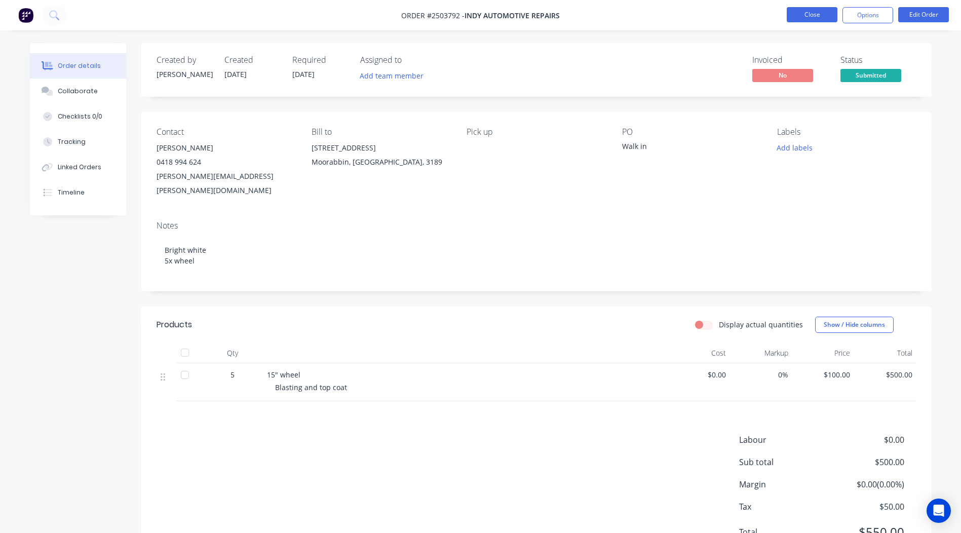
click at [807, 12] on button "Close" at bounding box center [811, 14] width 51 height 15
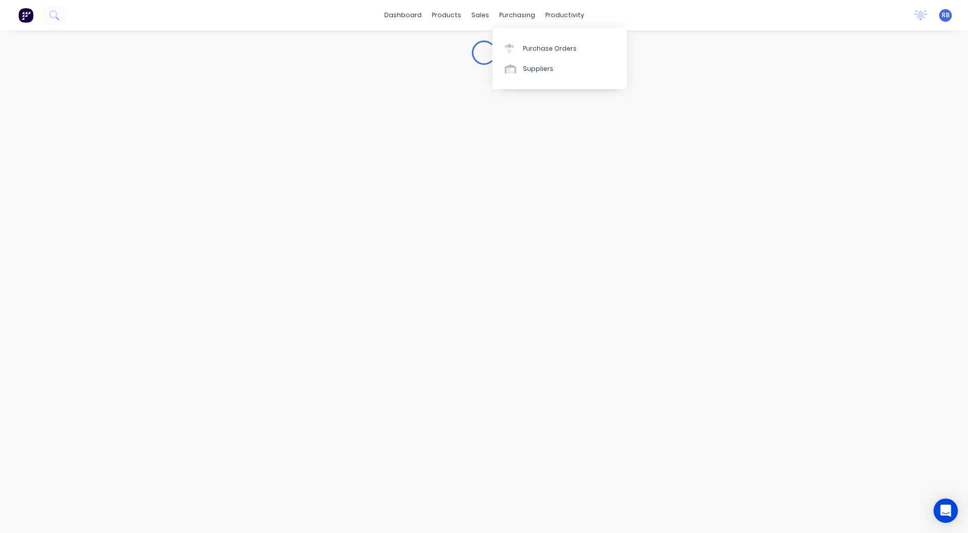
click at [660, 26] on div "dashboard products sales purchasing productivity dashboard products Product Cat…" at bounding box center [484, 15] width 968 height 30
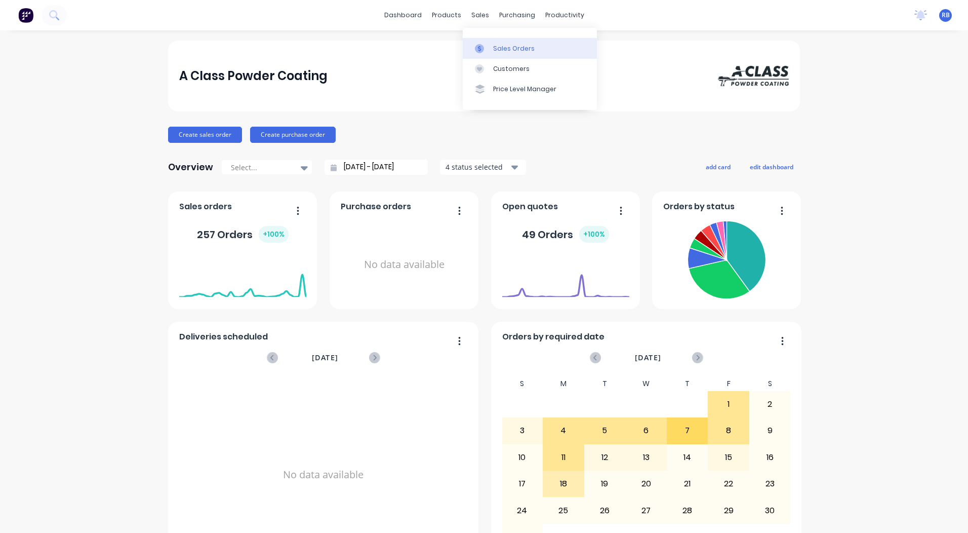
click at [503, 41] on link "Sales Orders" at bounding box center [530, 48] width 134 height 20
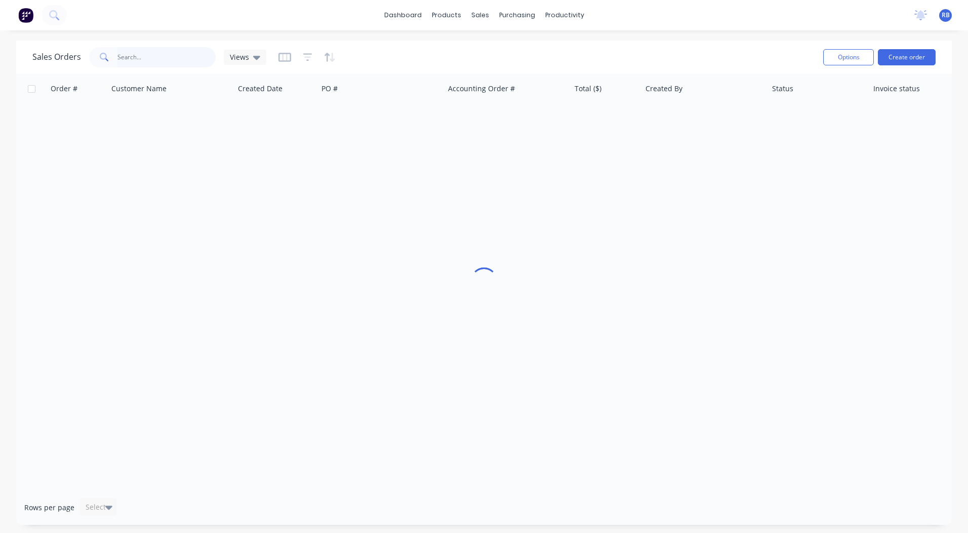
click at [148, 57] on input "text" at bounding box center [166, 57] width 99 height 20
type input "[PERSON_NAME]"
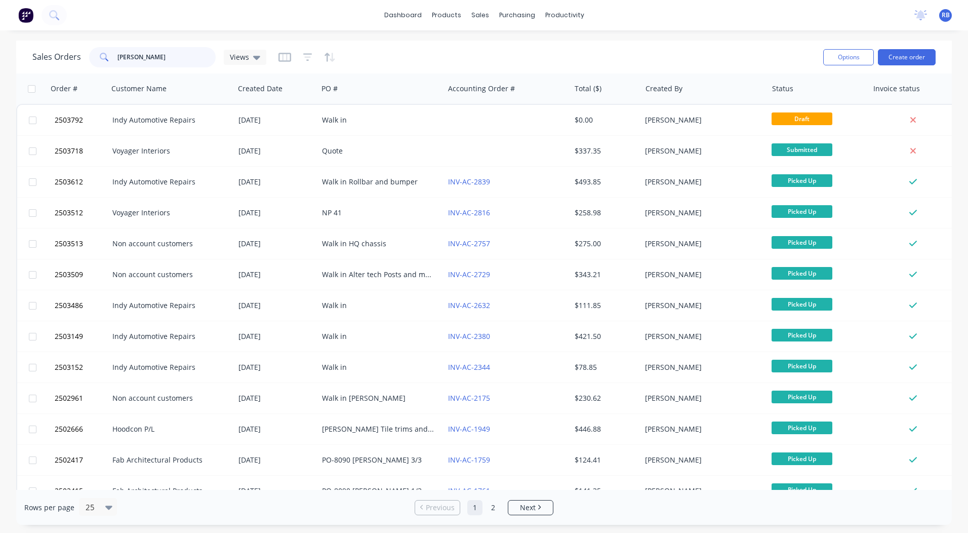
drag, startPoint x: 168, startPoint y: 55, endPoint x: 0, endPoint y: 53, distance: 168.1
click at [0, 54] on html "dashboard products sales purchasing productivity dashboard products Product Cat…" at bounding box center [484, 266] width 968 height 533
